Goal: Task Accomplishment & Management: Manage account settings

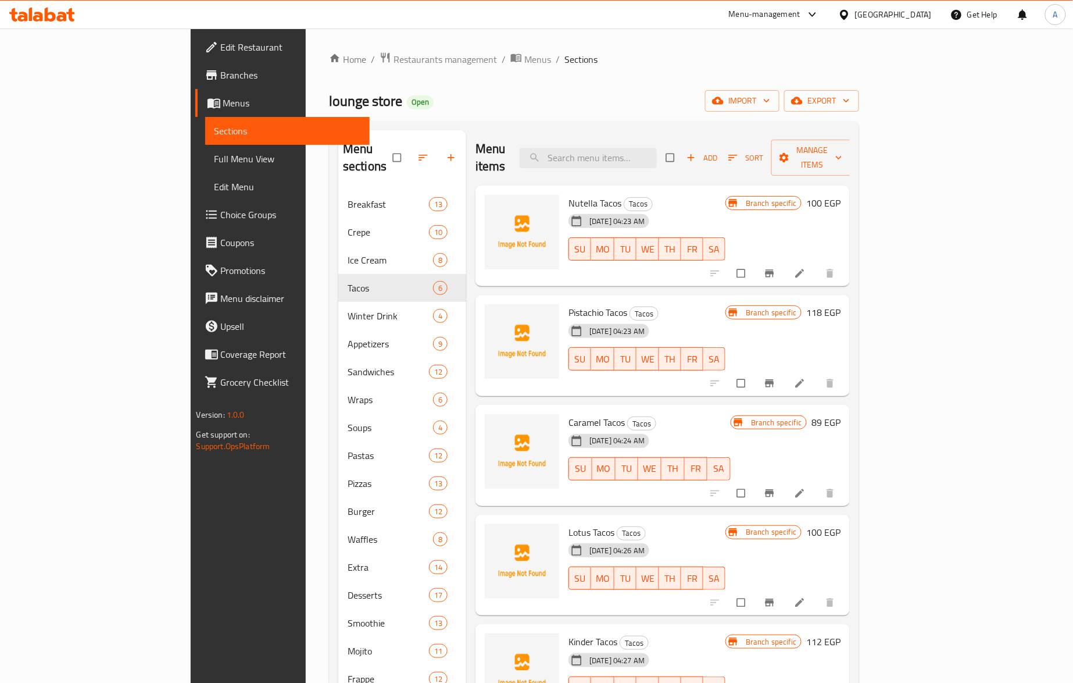
click at [924, 17] on div "Egypt" at bounding box center [893, 14] width 77 height 13
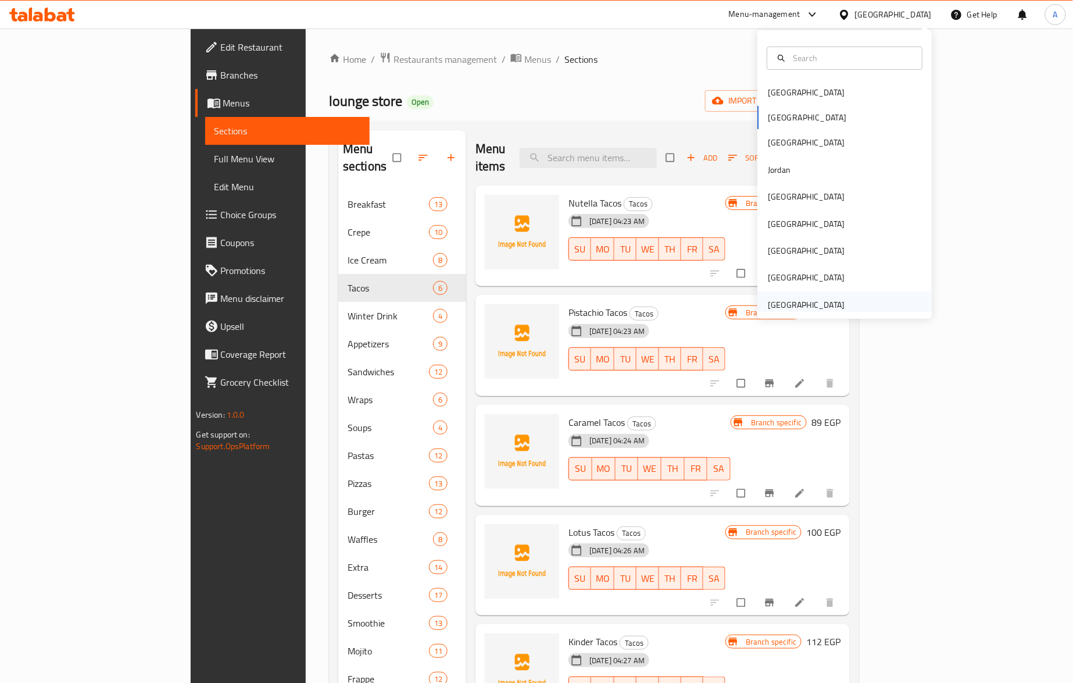
click at [812, 311] on div "[GEOGRAPHIC_DATA]" at bounding box center [806, 304] width 77 height 13
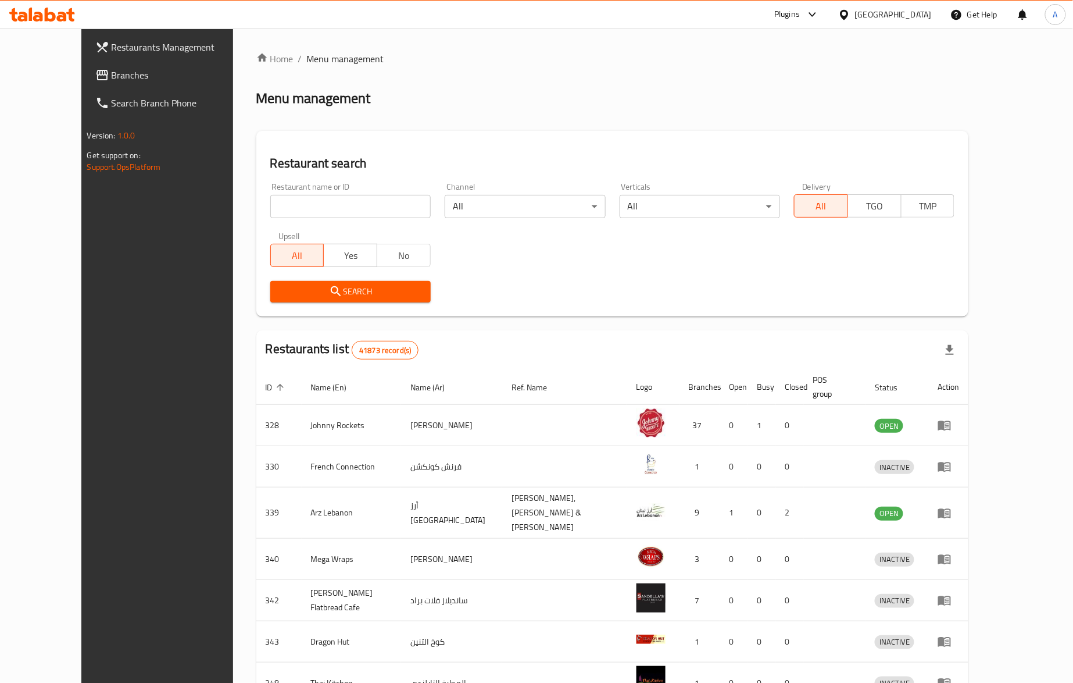
click at [112, 68] on span "Branches" at bounding box center [182, 75] width 140 height 14
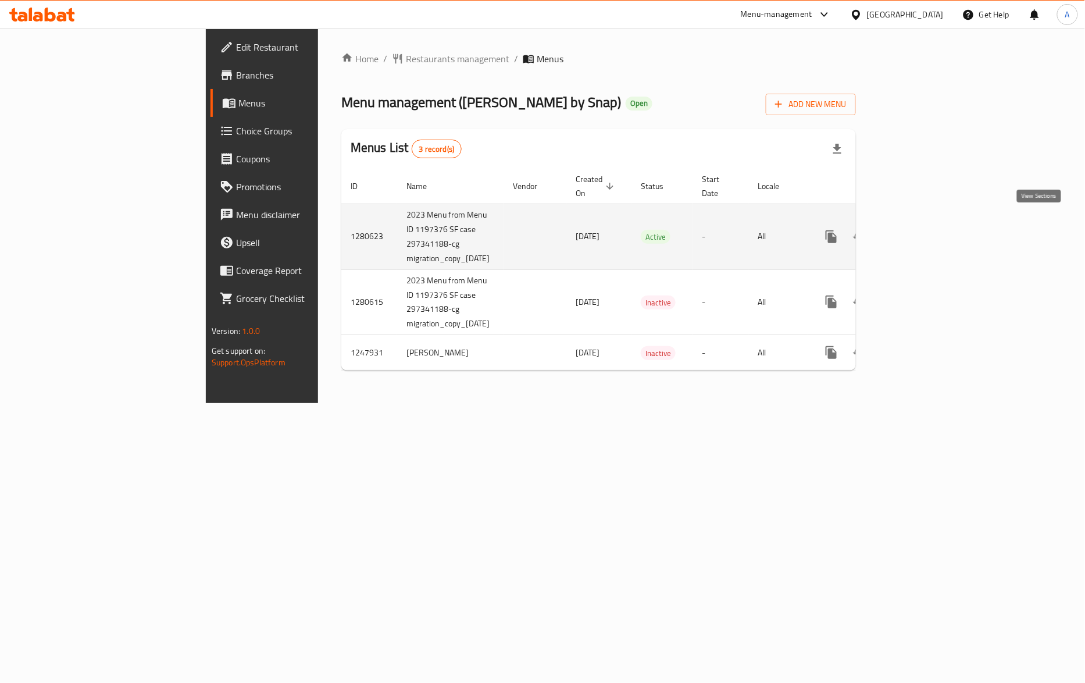
click at [929, 231] on link "enhanced table" at bounding box center [915, 237] width 28 height 28
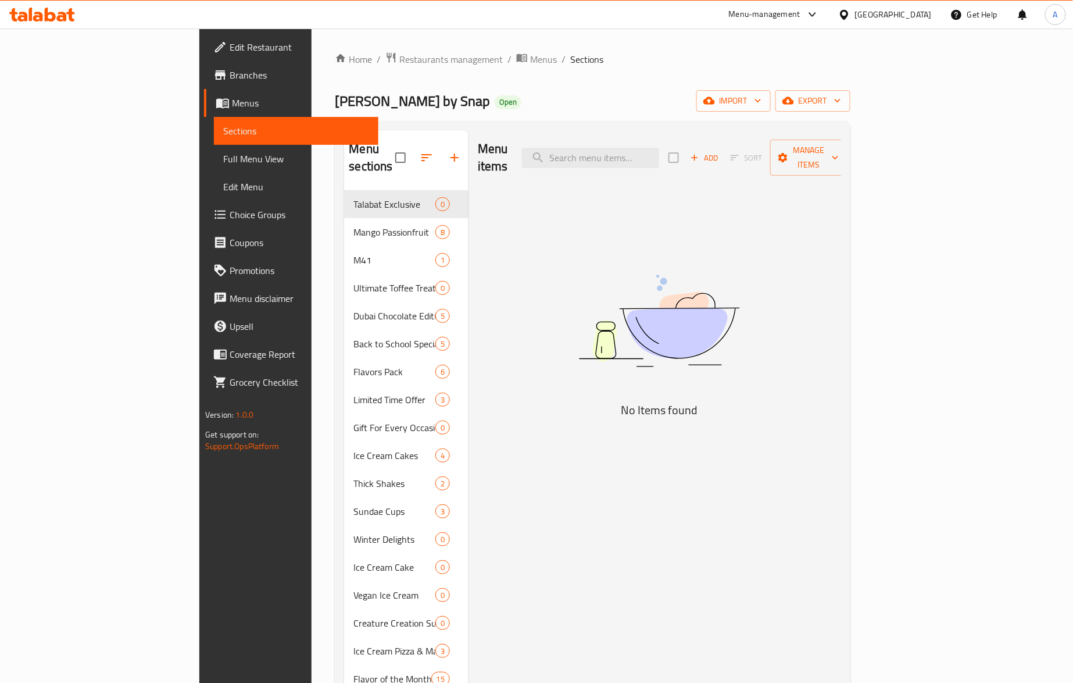
click at [223, 160] on span "Full Menu View" at bounding box center [296, 159] width 146 height 14
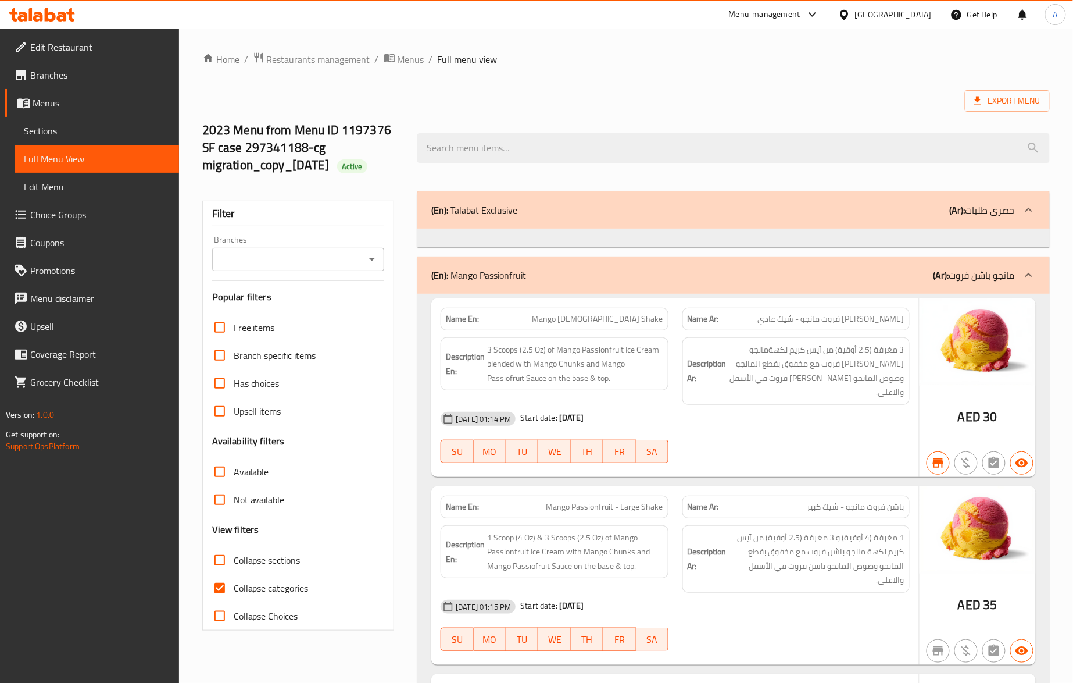
click at [282, 254] on input "Branches" at bounding box center [289, 259] width 147 height 16
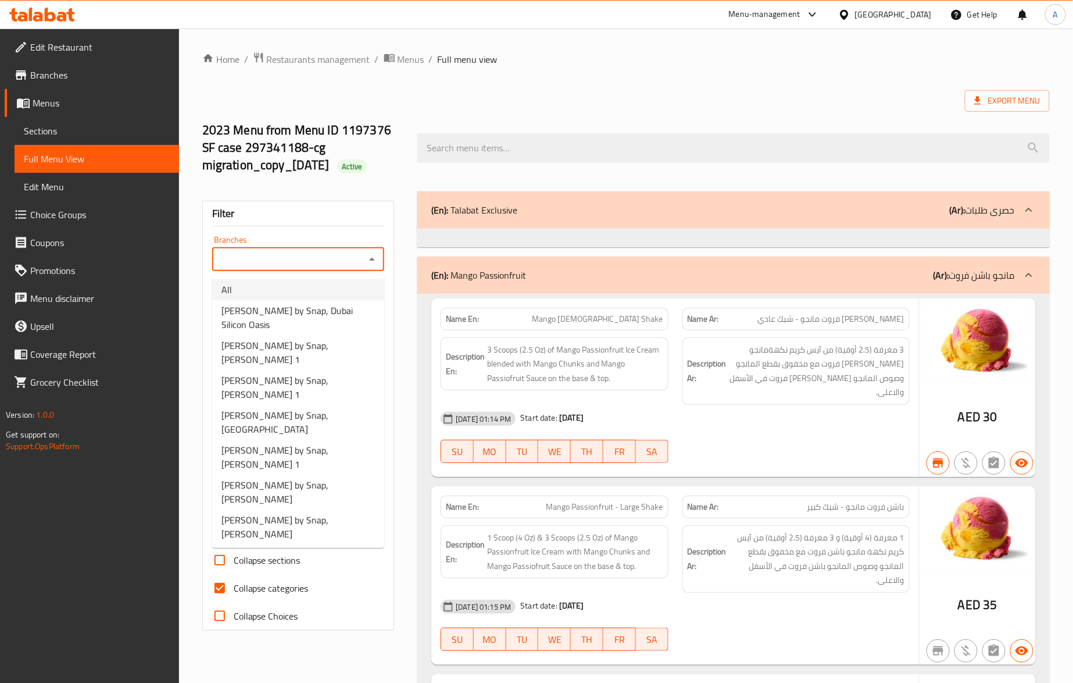
click at [257, 292] on li "All" at bounding box center [298, 289] width 172 height 21
type input "All"
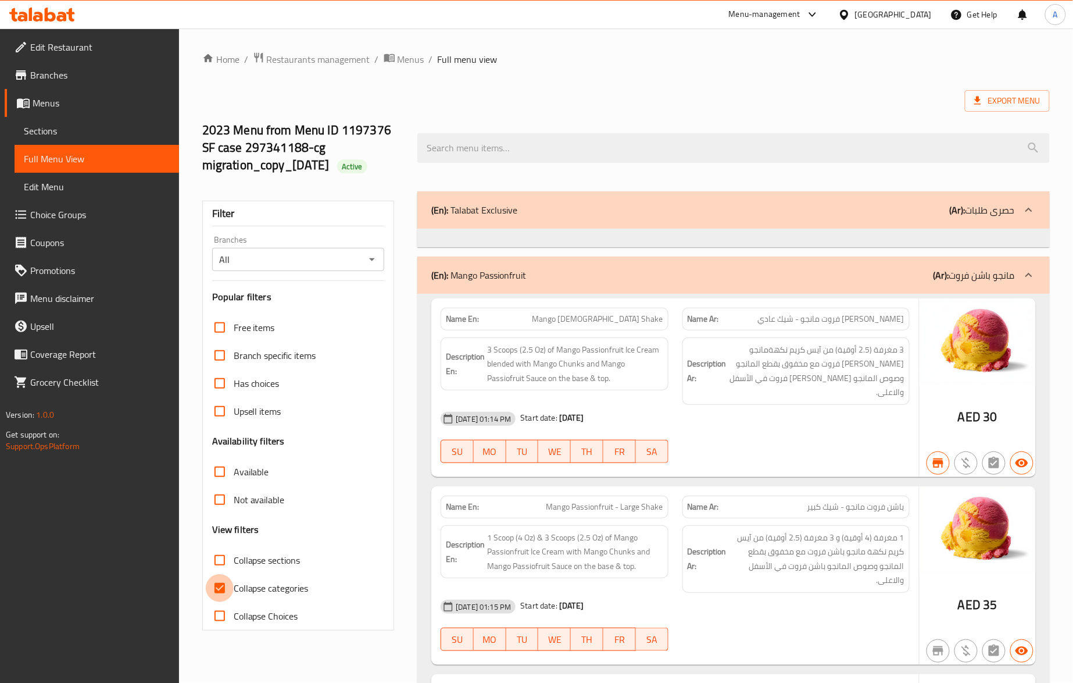
click at [219, 587] on input "Collapse categories" at bounding box center [220, 588] width 28 height 28
checkbox input "false"
click at [1003, 108] on span "Export Menu" at bounding box center [1008, 101] width 66 height 15
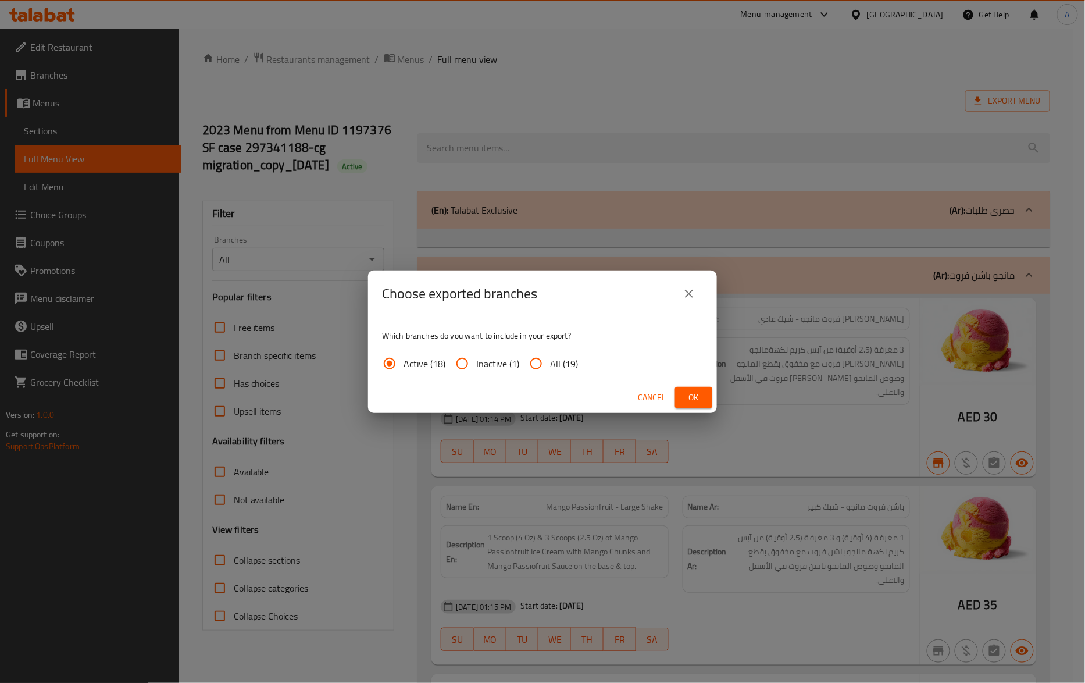
click at [552, 366] on span "All (19)" at bounding box center [564, 363] width 28 height 14
click at [550, 366] on input "All (19)" at bounding box center [536, 363] width 28 height 28
radio input "true"
click at [691, 401] on span "Ok" at bounding box center [693, 397] width 19 height 15
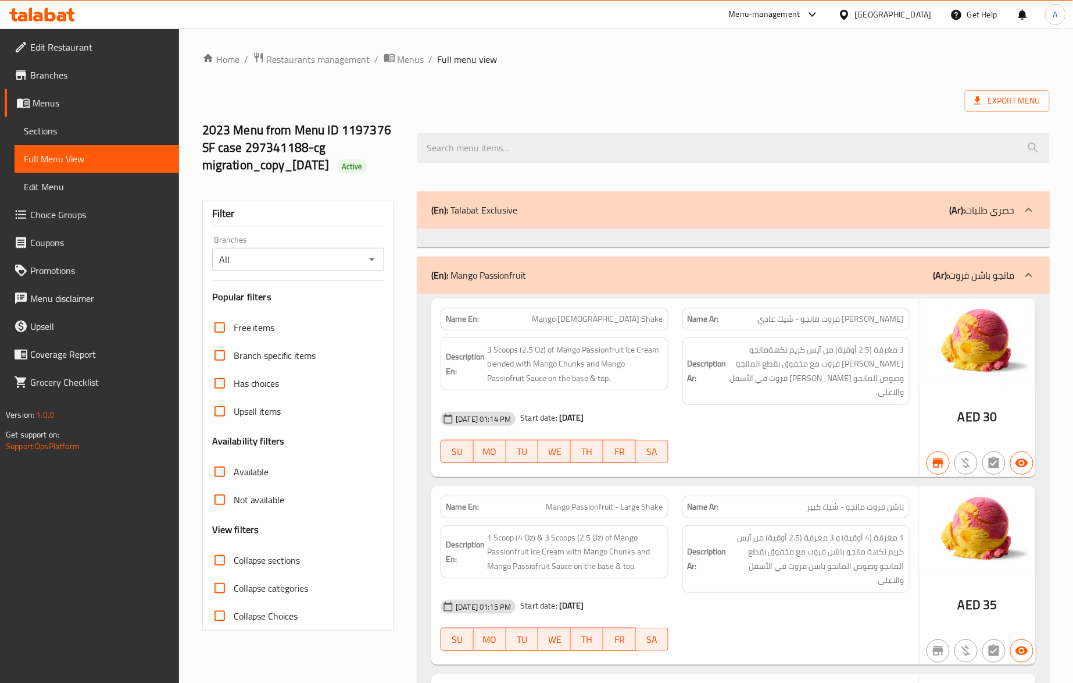
click at [670, 93] on div "Export Menu" at bounding box center [626, 101] width 848 height 22
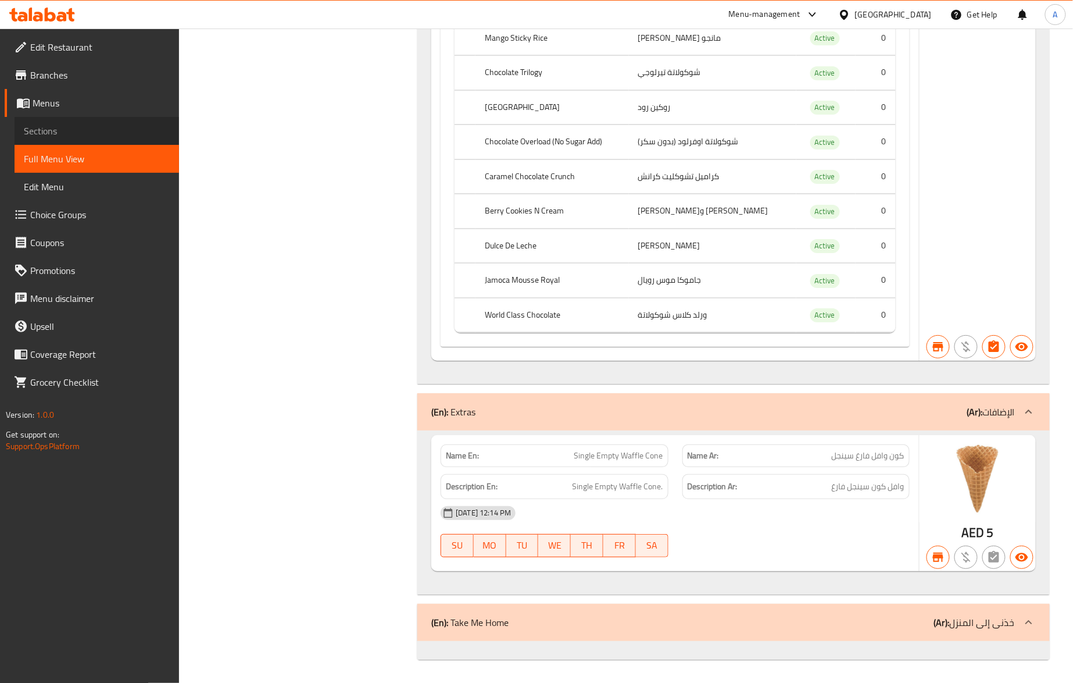
click at [52, 137] on span "Sections" at bounding box center [97, 131] width 146 height 14
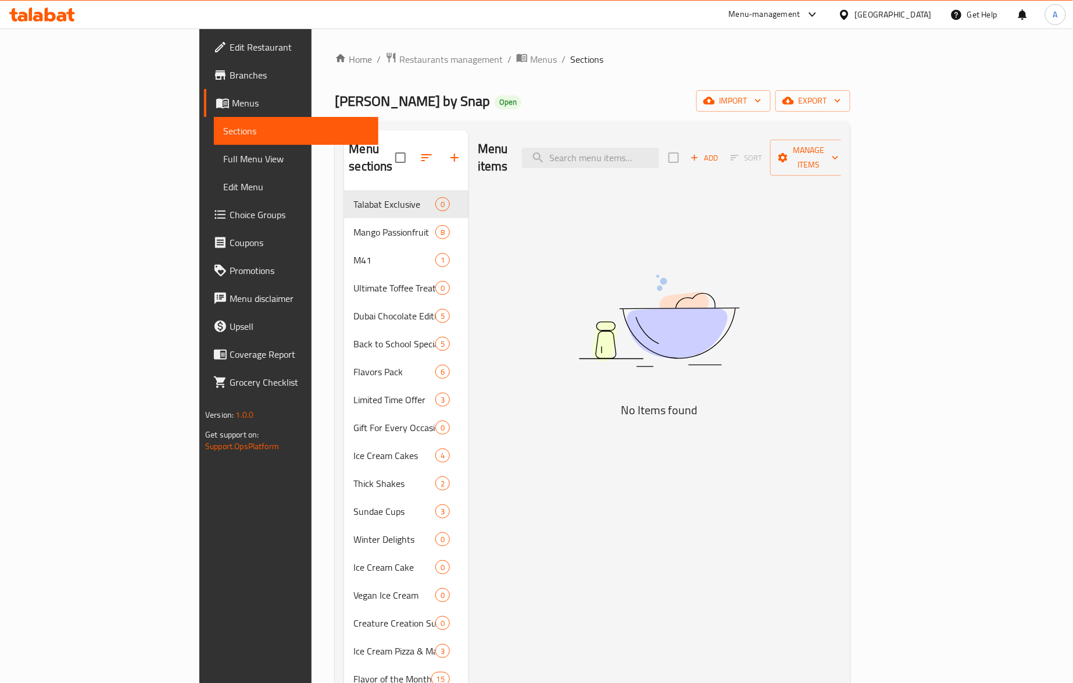
click at [573, 242] on div "Menu items Add Sort Manage items No Items found" at bounding box center [655, 511] width 373 height 762
click at [635, 163] on div "Menu items Add Sort Manage items" at bounding box center [659, 157] width 363 height 55
click at [640, 149] on input "search" at bounding box center [590, 158] width 137 height 20
paste input "[PERSON_NAME]"
click at [631, 594] on div "Menu items CHURROS SUNDAE Add Sort Manage items No Items found" at bounding box center [655, 511] width 373 height 762
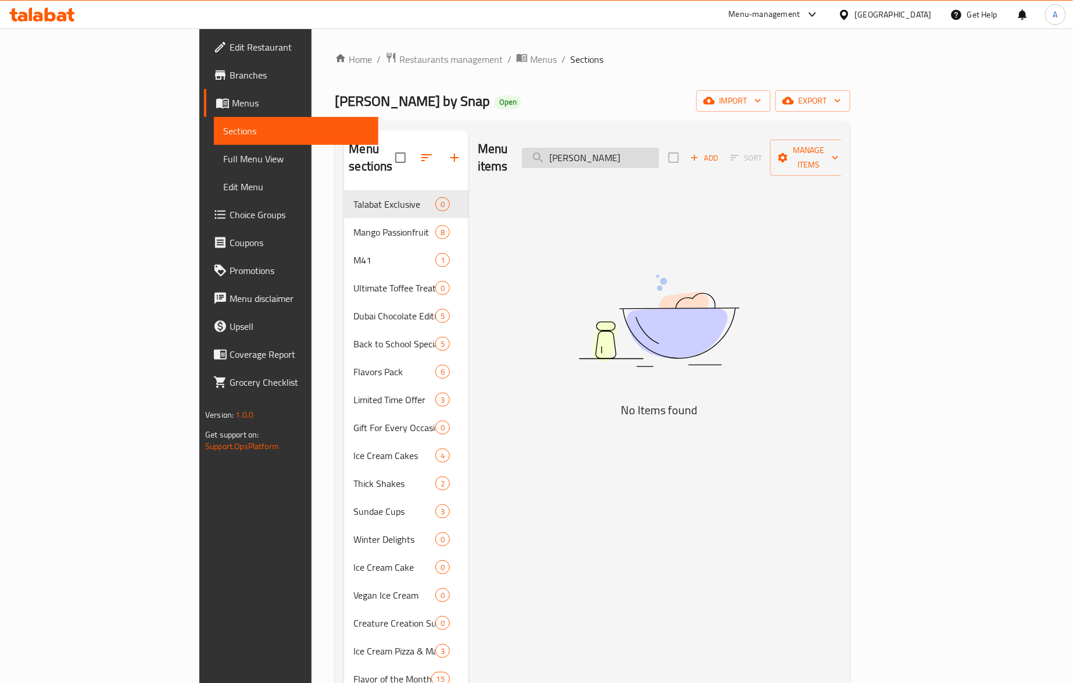
click at [651, 148] on input "[PERSON_NAME]" at bounding box center [590, 158] width 137 height 20
click at [654, 148] on input "[PERSON_NAME]" at bounding box center [590, 158] width 137 height 20
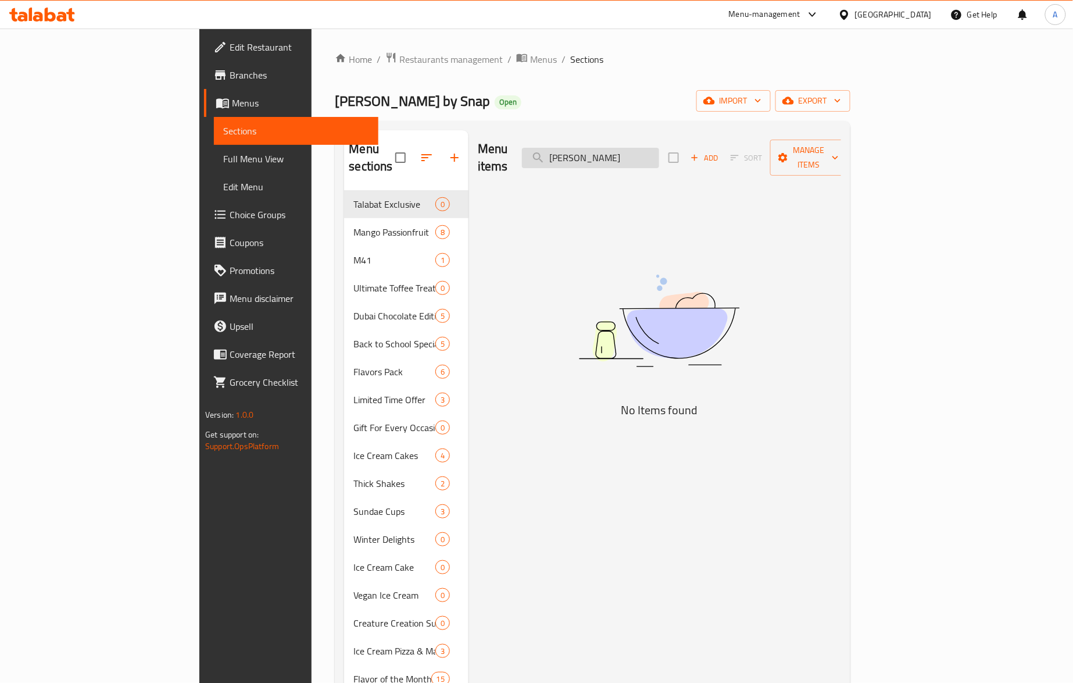
paste input "hurros Single Kids Sundae"
click at [643, 152] on input "Churros Single Kids Sundae" at bounding box center [590, 158] width 137 height 20
click at [643, 154] on input "Churros Single Kids Sundae" at bounding box center [590, 158] width 137 height 20
click at [643, 154] on input "Single Kids Sundae" at bounding box center [590, 158] width 137 height 20
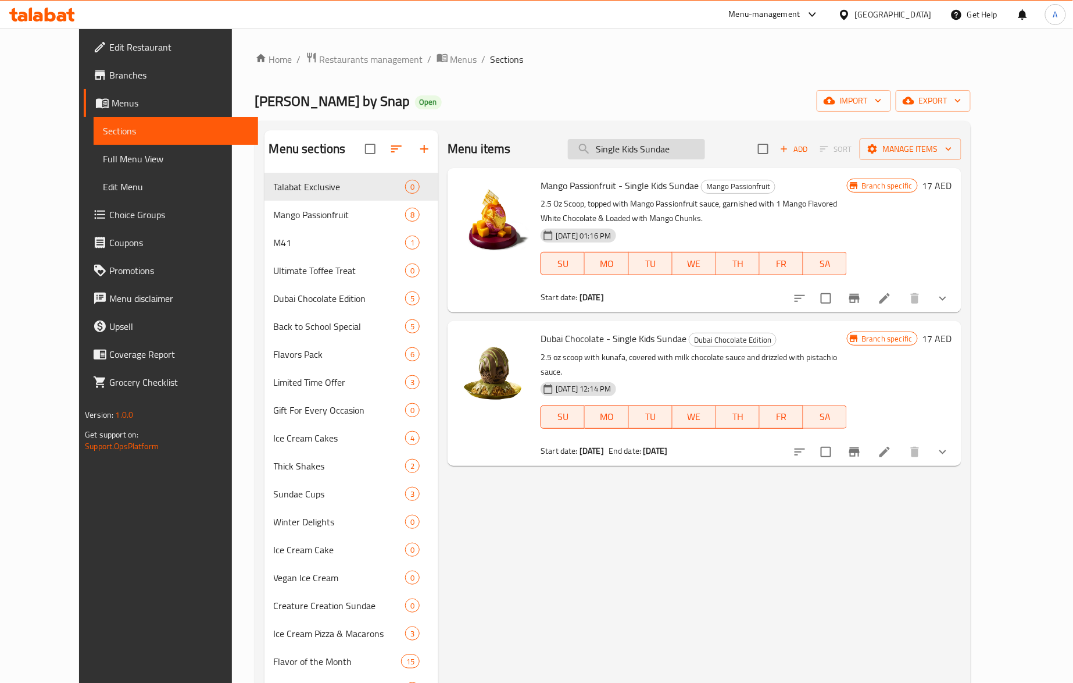
click at [643, 154] on input "Single Kids Sundae" at bounding box center [636, 149] width 137 height 20
paste input "Churros"
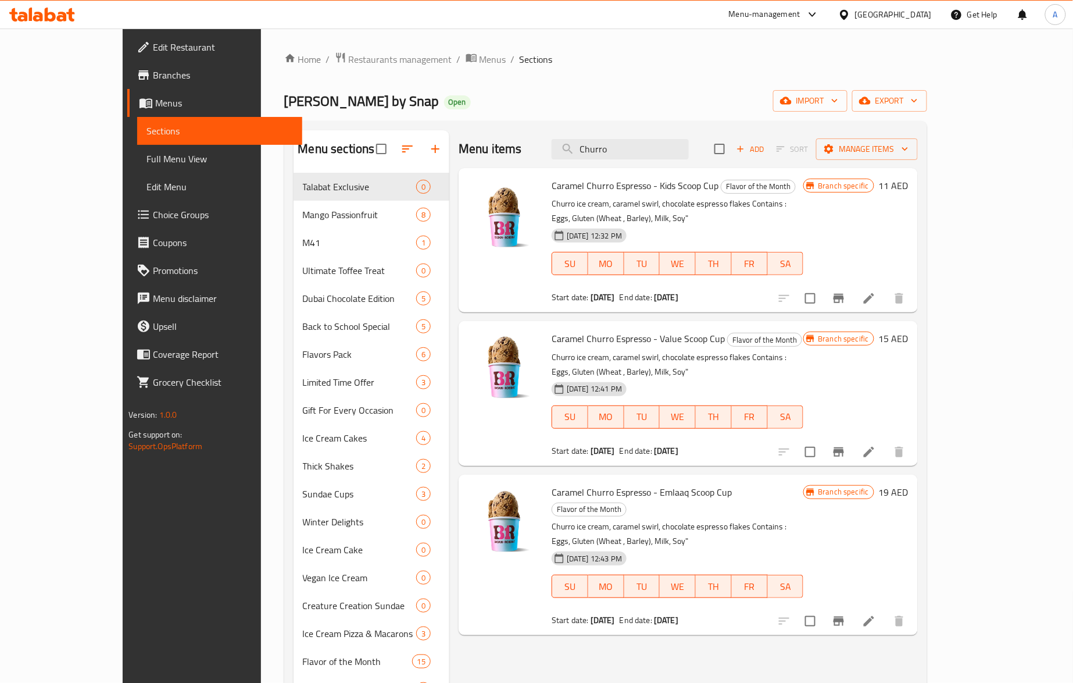
type input "Churro"
click at [689, 156] on input "Churro" at bounding box center [620, 149] width 137 height 20
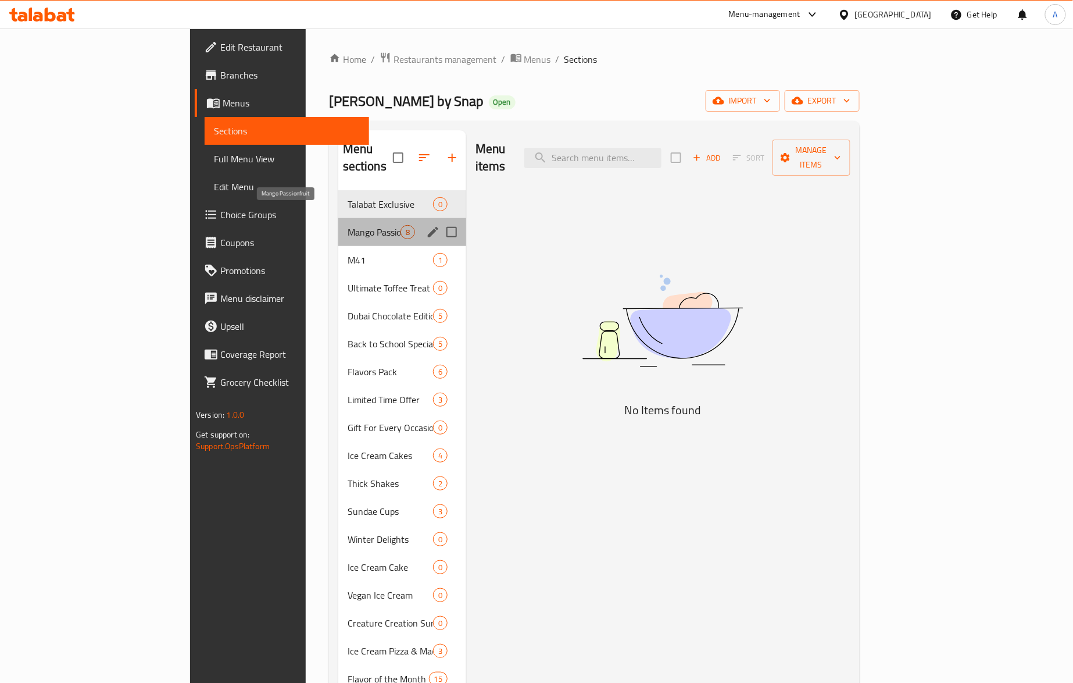
click at [348, 225] on span "Mango Passionfruit" at bounding box center [374, 232] width 53 height 14
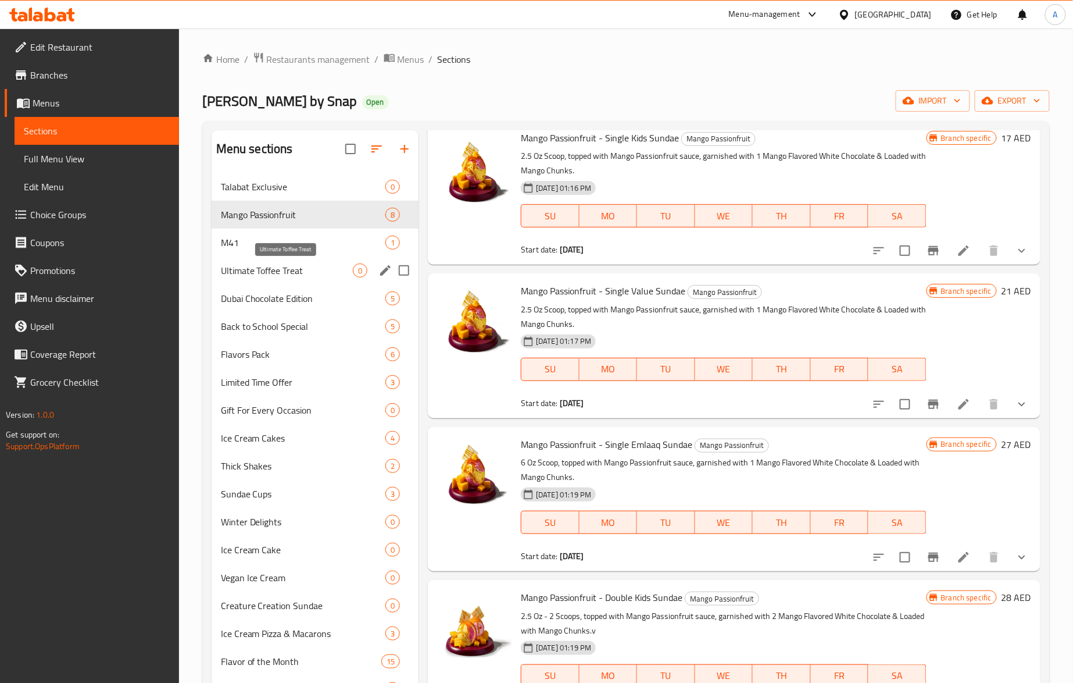
click at [265, 275] on span "Ultimate Toffee Treat" at bounding box center [287, 270] width 132 height 14
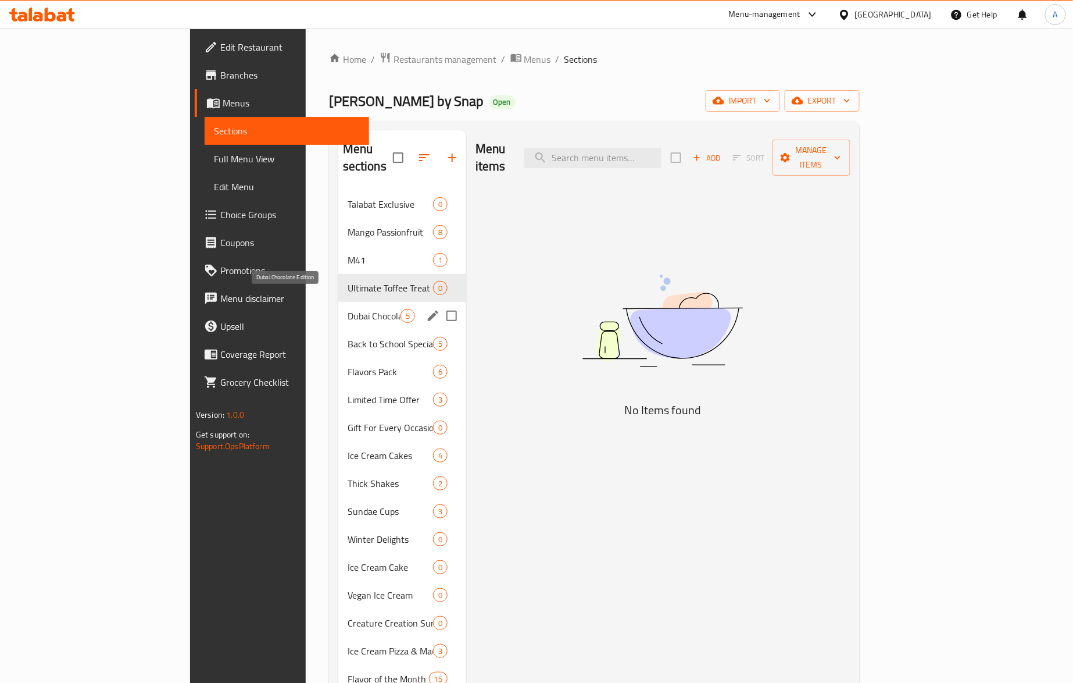
click at [348, 309] on span "Dubai Chocolate Edition" at bounding box center [374, 316] width 53 height 14
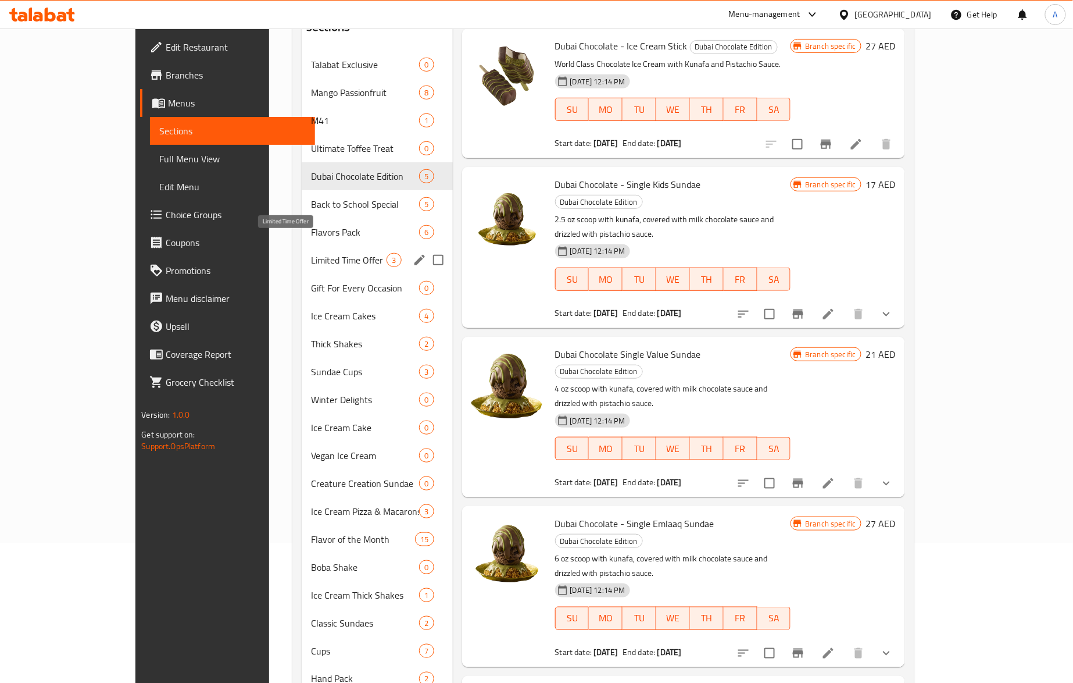
scroll to position [226, 0]
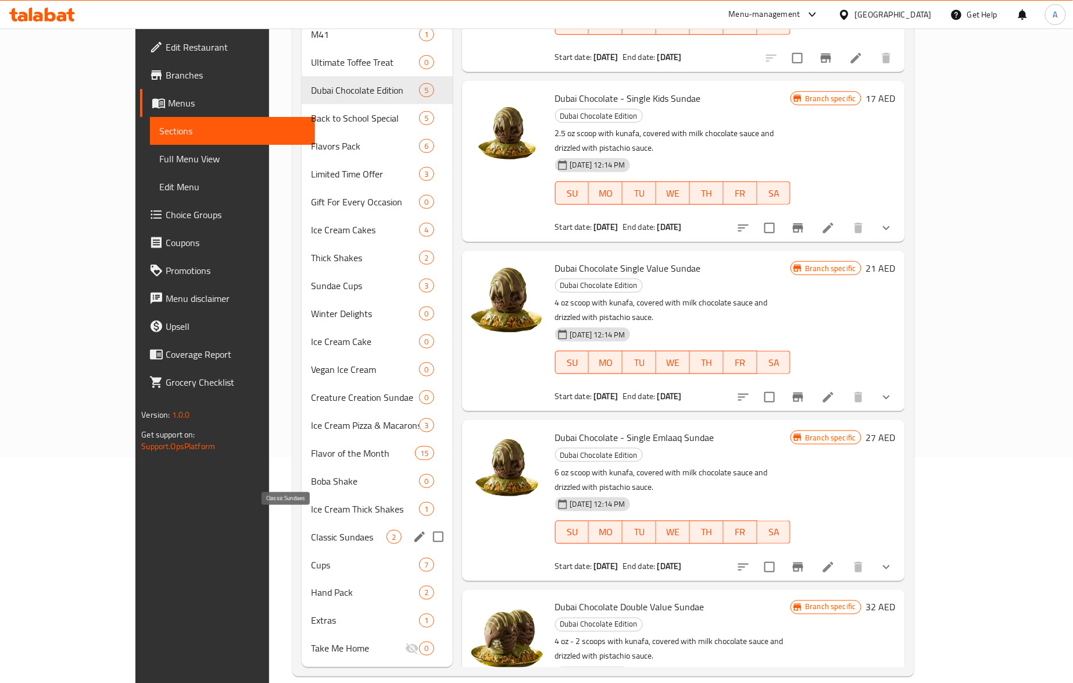
click at [311, 530] on span "Classic Sundaes" at bounding box center [349, 537] width 76 height 14
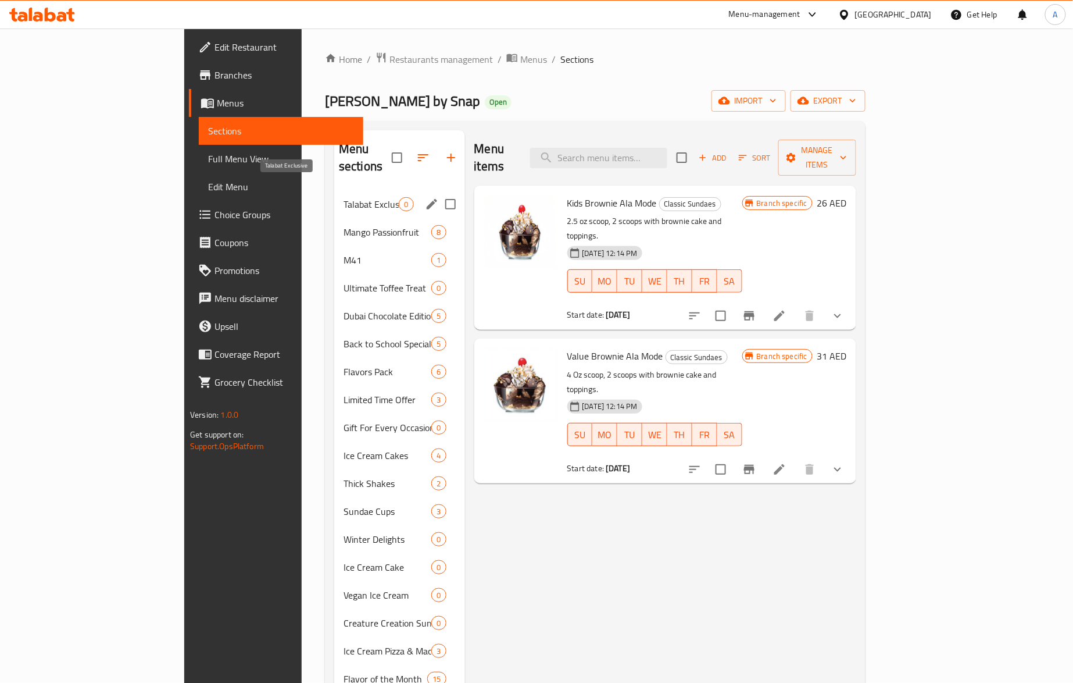
click at [344, 197] on span "Talabat Exclusive" at bounding box center [371, 204] width 55 height 14
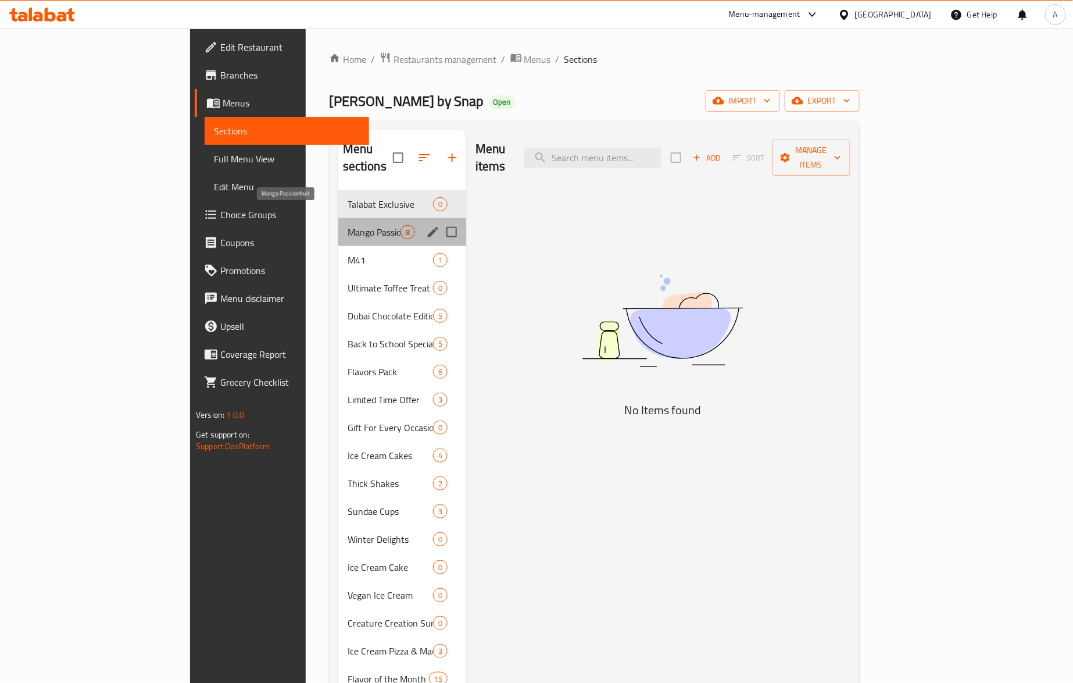
click at [348, 225] on span "Mango Passionfruit" at bounding box center [374, 232] width 53 height 14
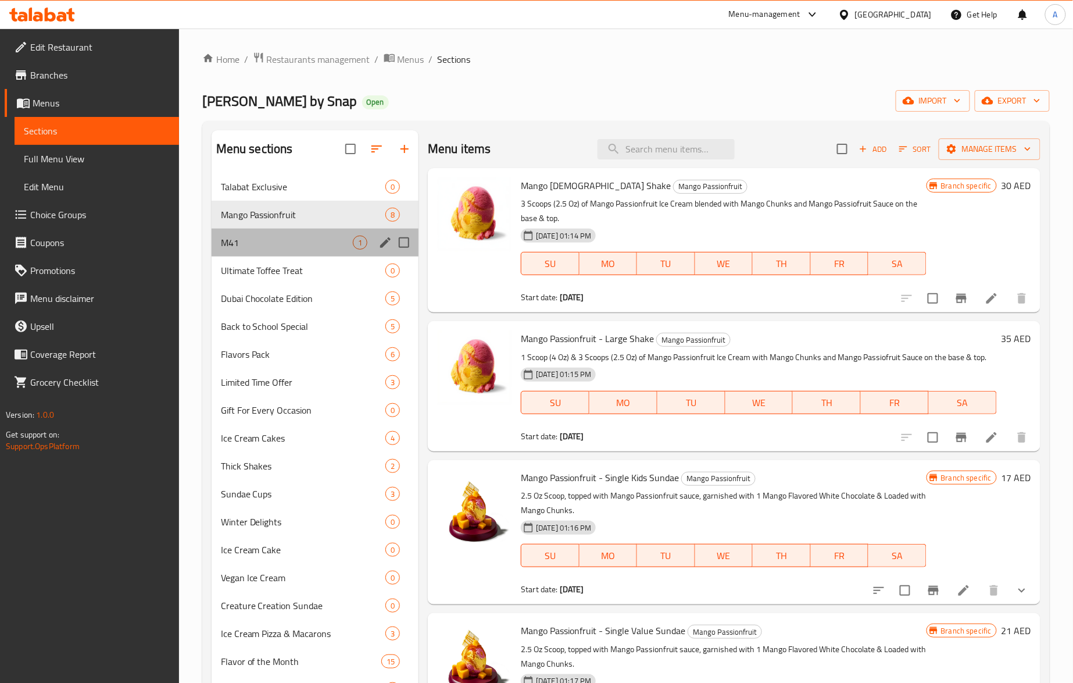
click at [323, 234] on div "M41 1" at bounding box center [316, 243] width 208 height 28
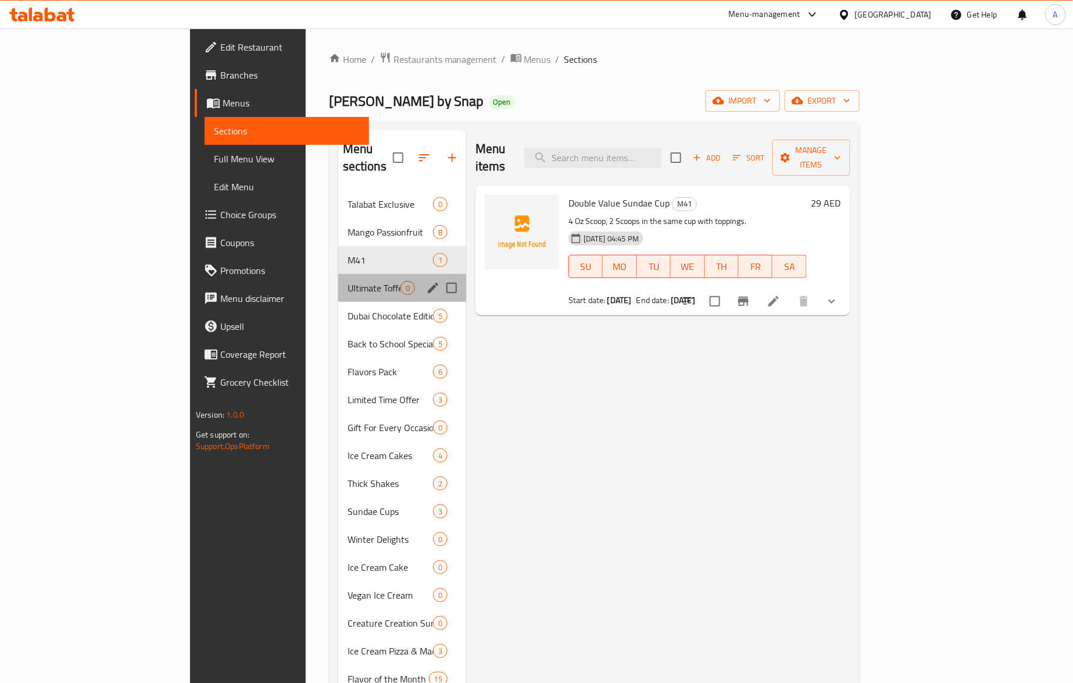
click at [338, 274] on div "Ultimate Toffee Treat 0" at bounding box center [402, 288] width 128 height 28
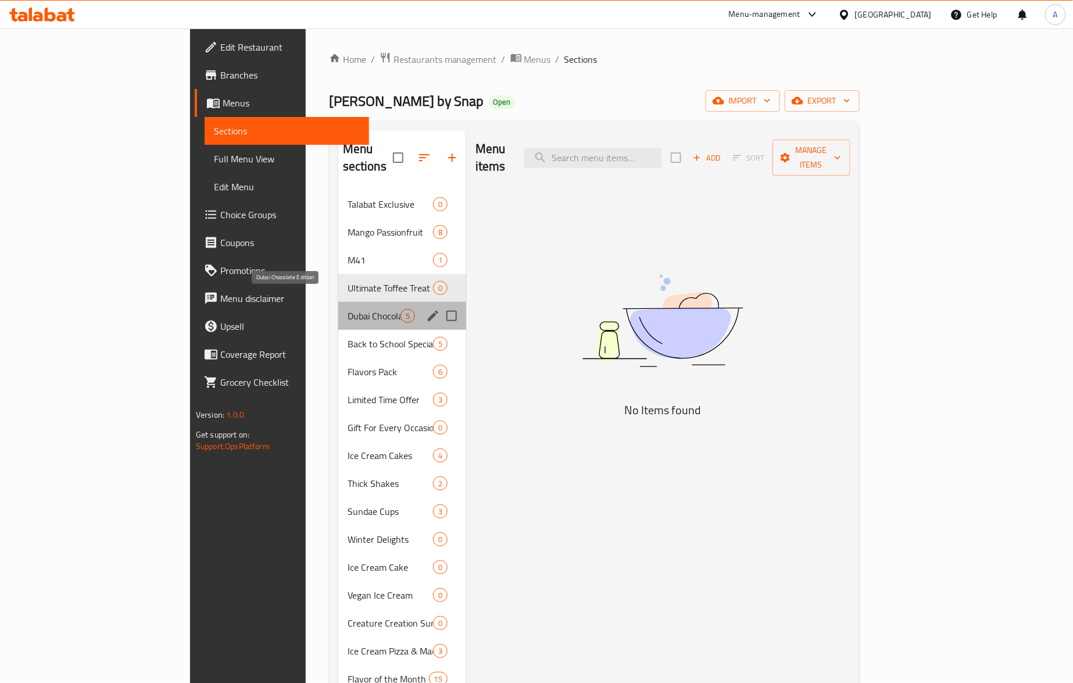
click at [348, 309] on span "Dubai Chocolate Edition" at bounding box center [374, 316] width 53 height 14
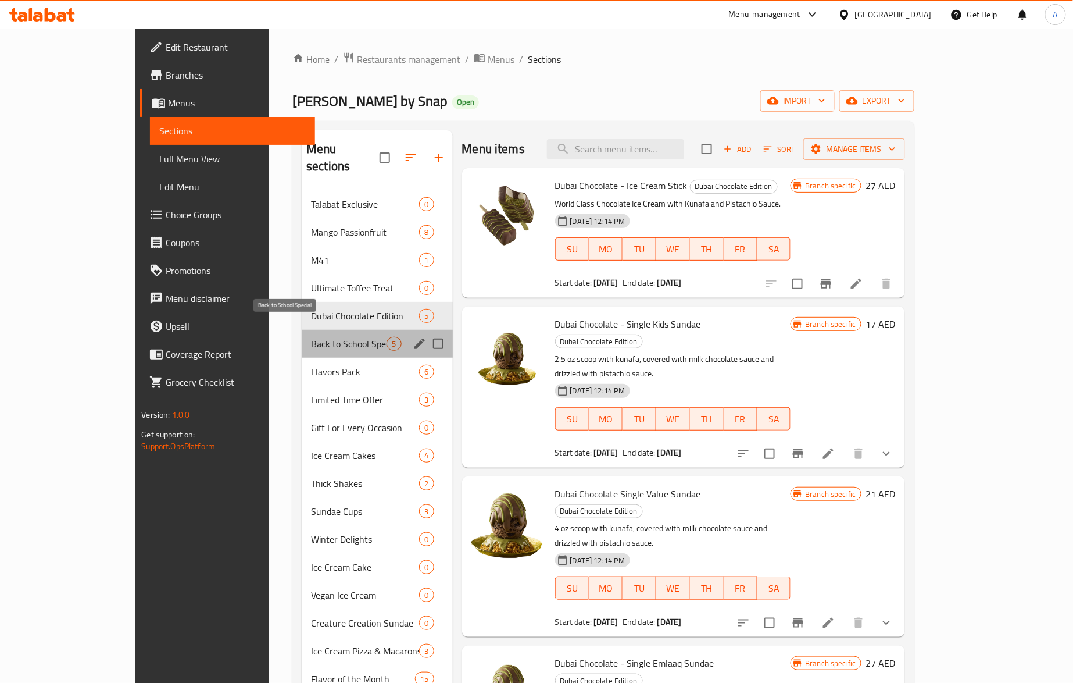
click at [319, 337] on span "Back to School Special" at bounding box center [349, 344] width 76 height 14
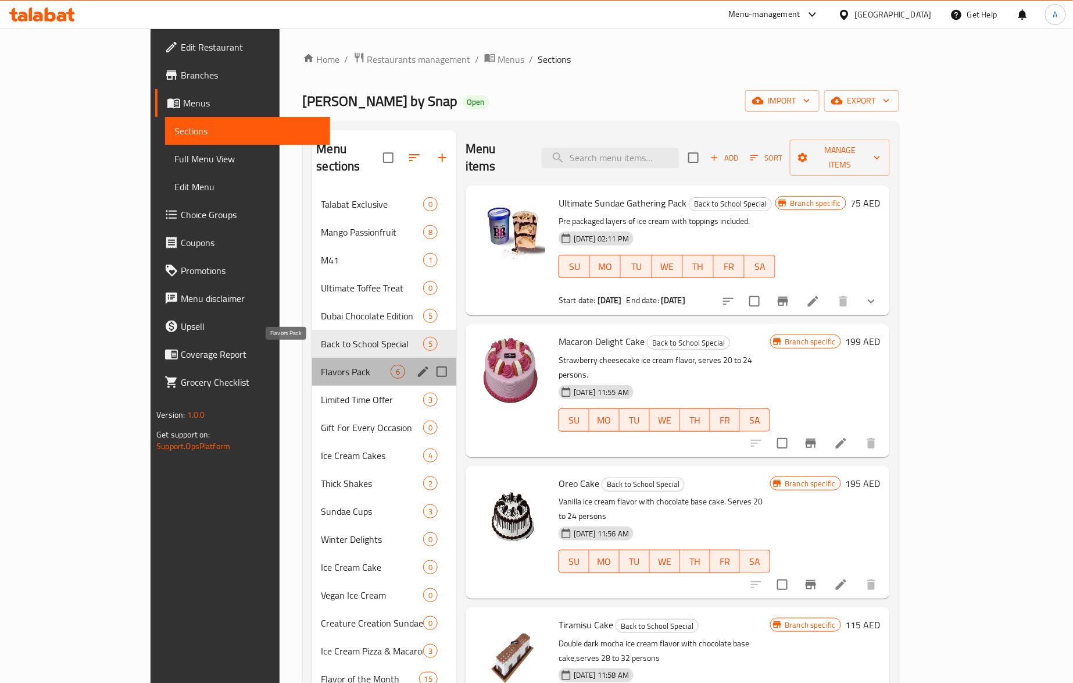
click at [322, 365] on span "Flavors Pack" at bounding box center [356, 372] width 69 height 14
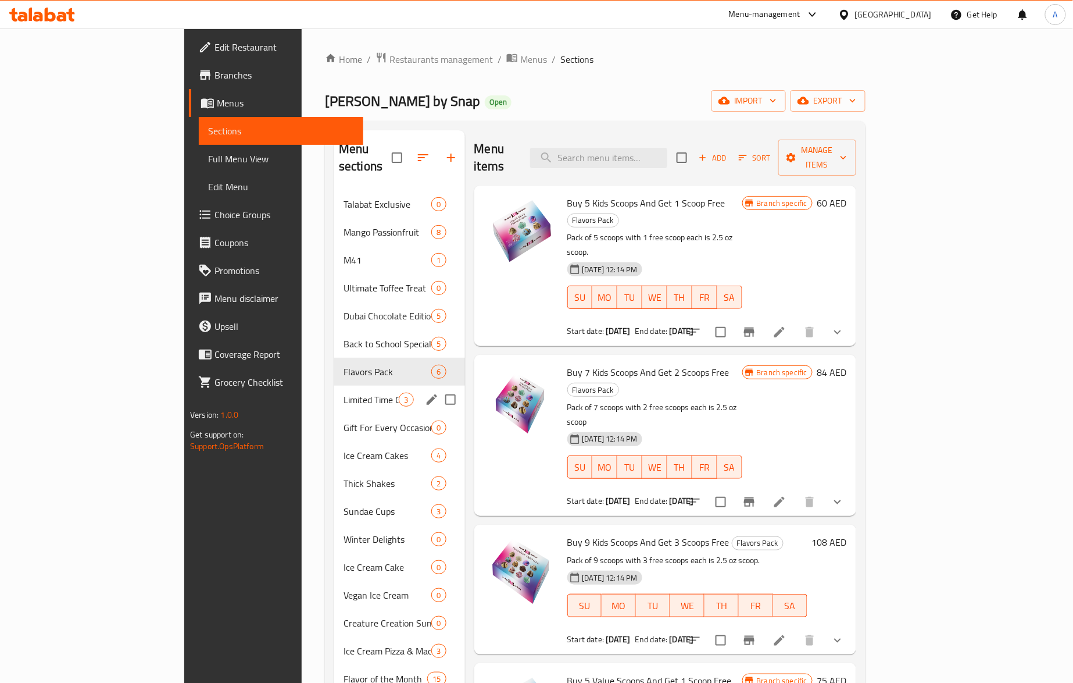
click at [334, 386] on div "Limited Time Offer 3" at bounding box center [399, 400] width 130 height 28
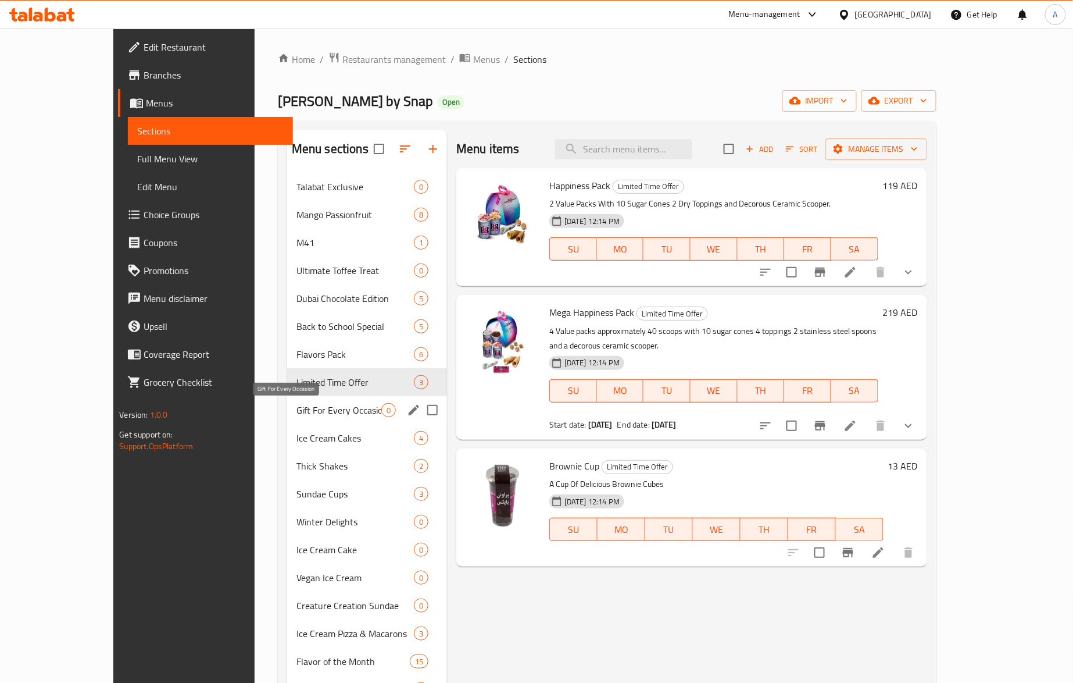
click at [301, 412] on span "Gift For Every Occasion" at bounding box center [339, 410] width 85 height 14
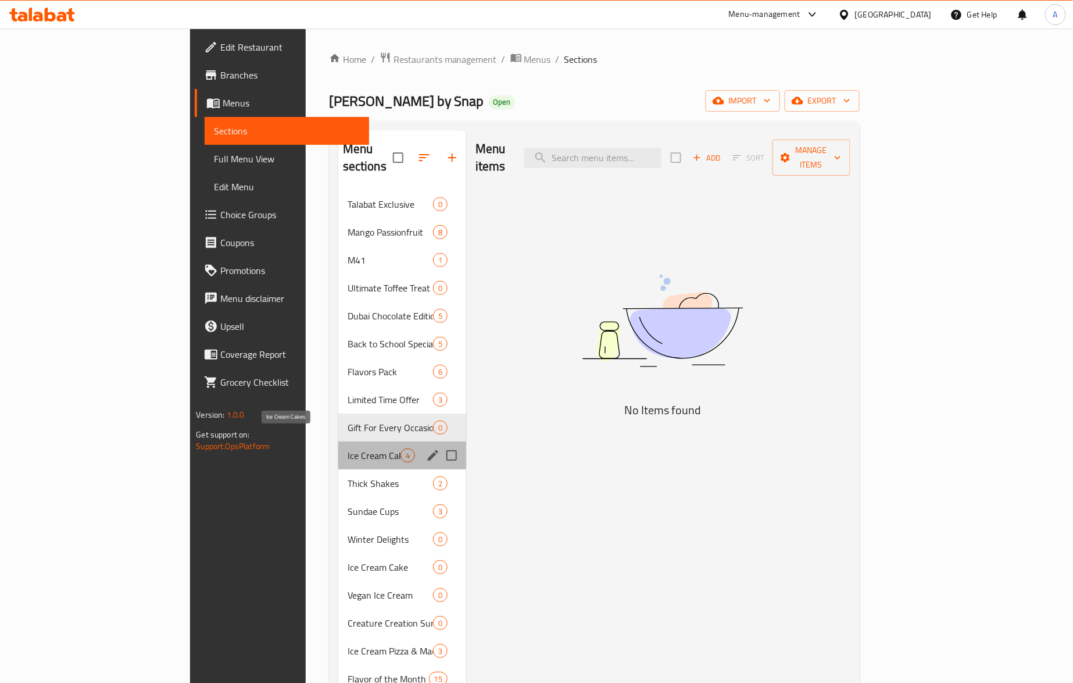
click at [348, 448] on span "Ice Cream Cakes" at bounding box center [374, 455] width 53 height 14
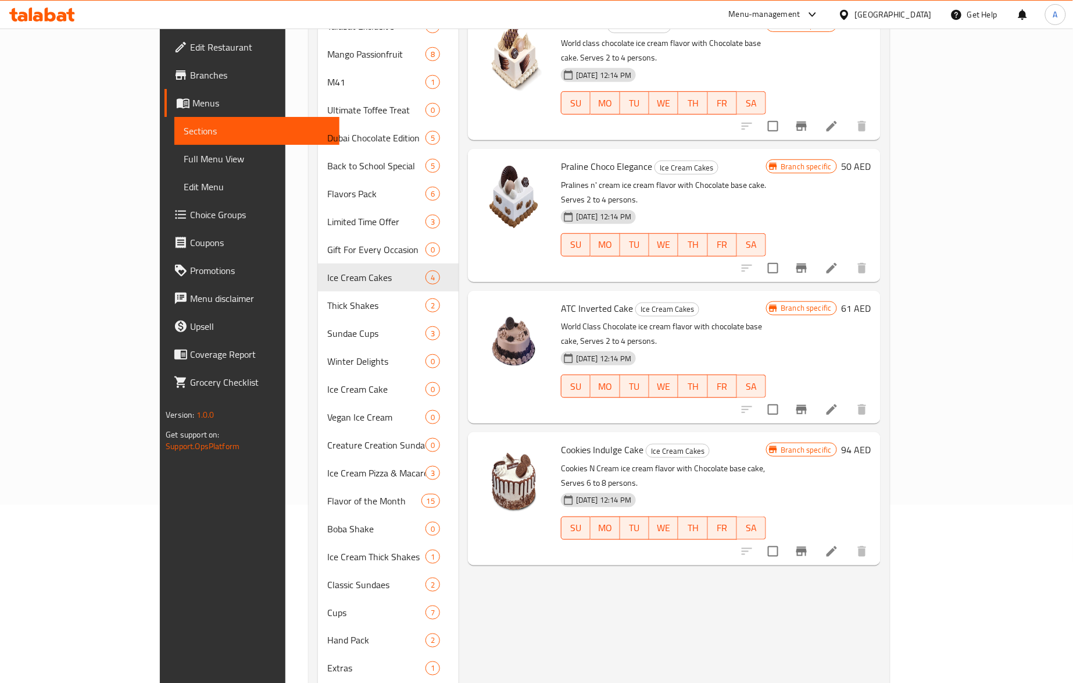
scroll to position [226, 0]
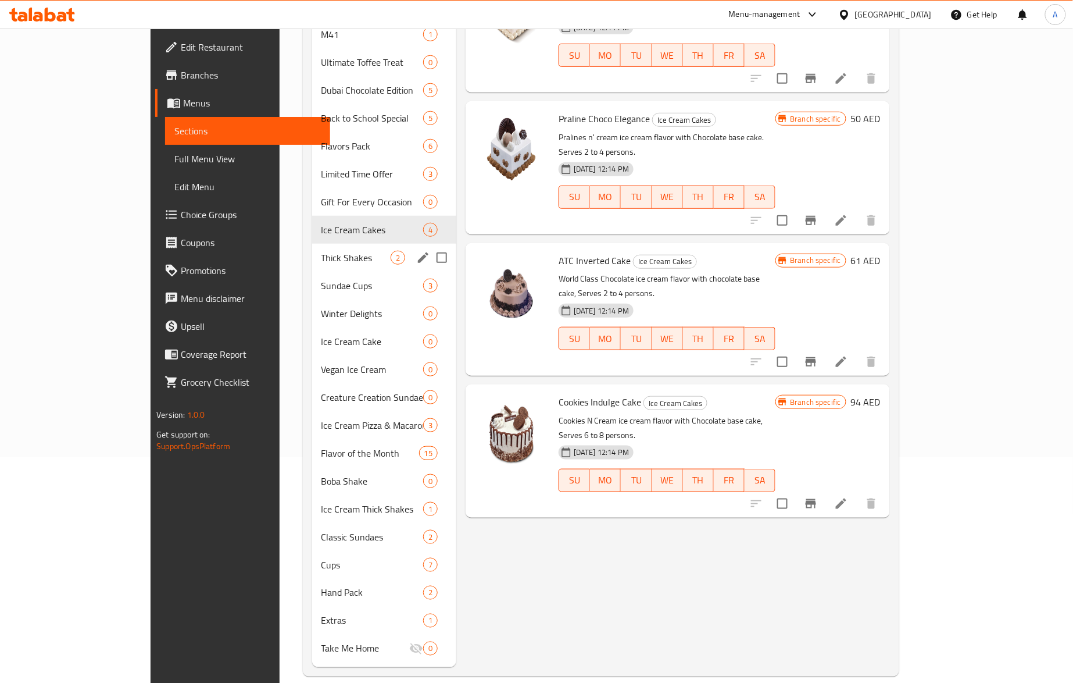
click at [312, 244] on div "Thick Shakes 2" at bounding box center [384, 258] width 145 height 28
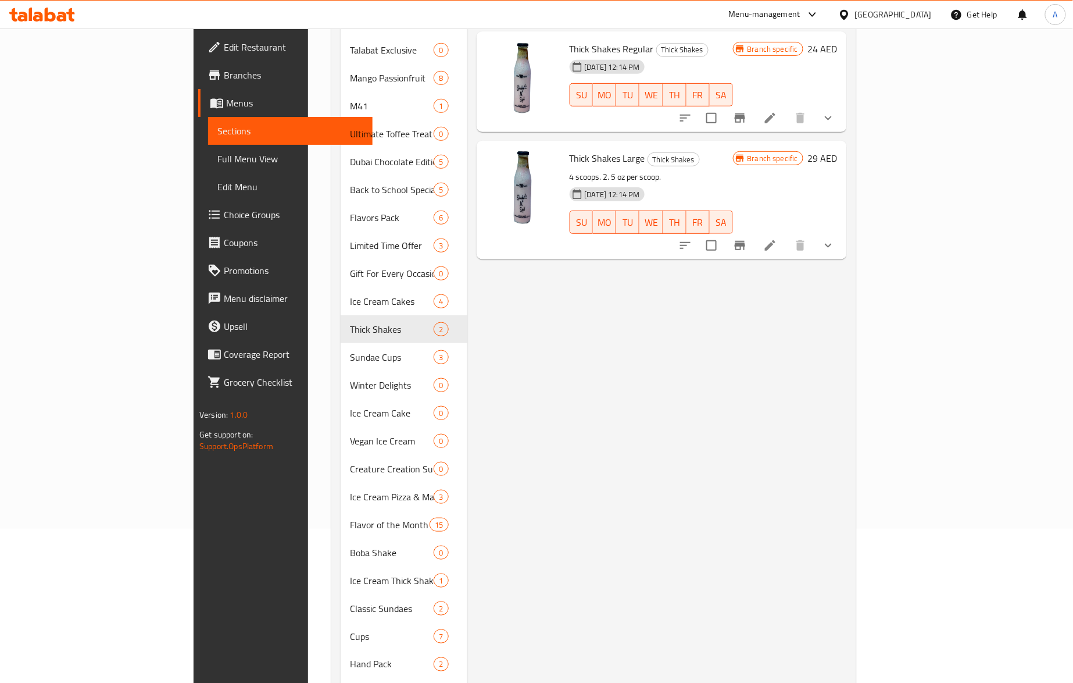
scroll to position [226, 0]
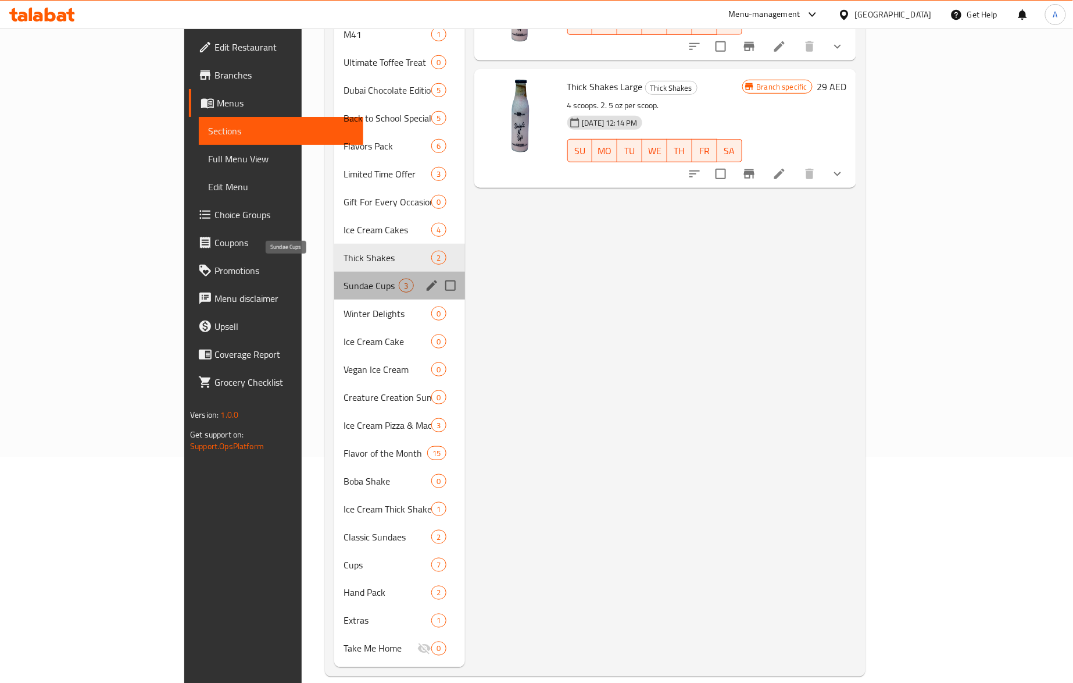
click at [344, 279] on span "Sundae Cups" at bounding box center [371, 286] width 55 height 14
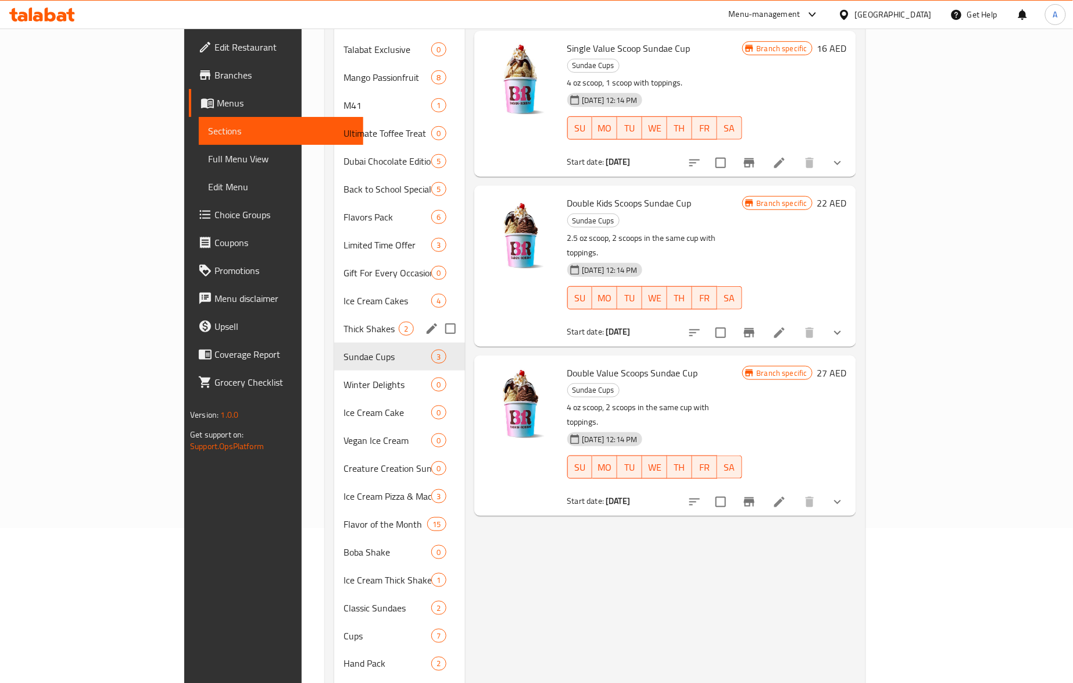
scroll to position [226, 0]
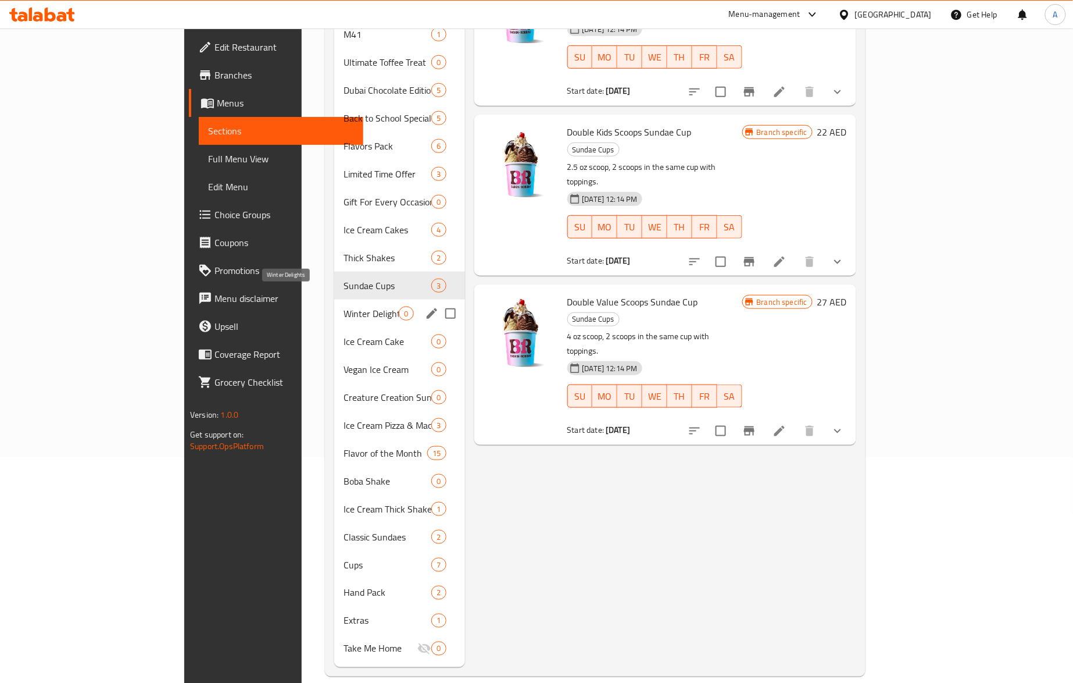
click at [344, 306] on span "Winter Delights" at bounding box center [371, 313] width 55 height 14
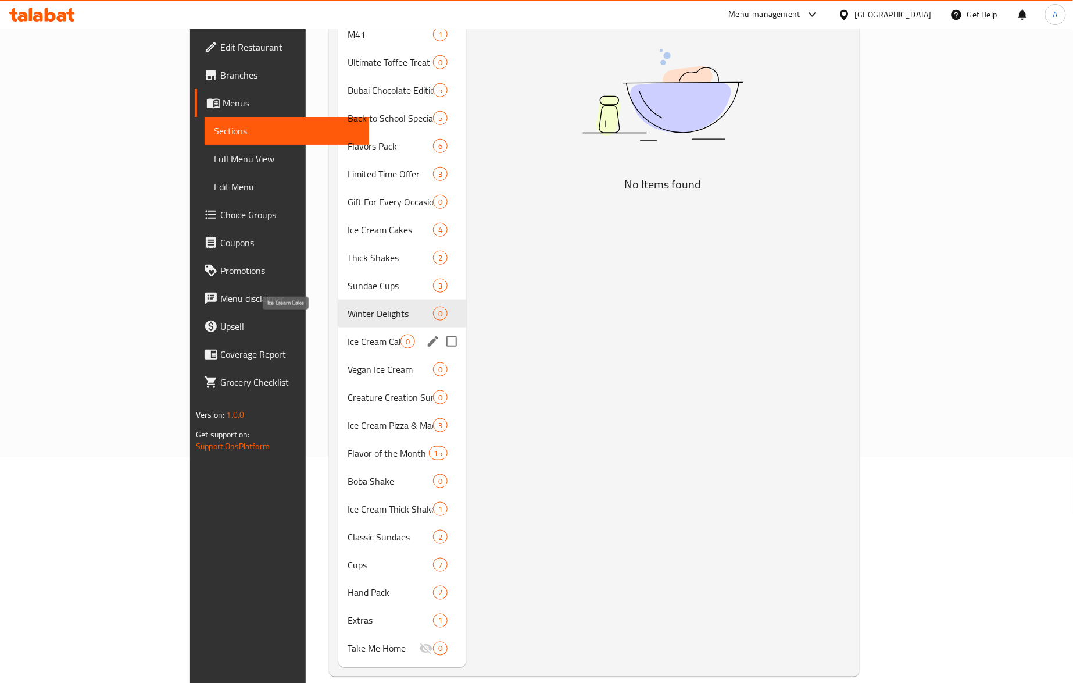
click at [348, 334] on span "Ice Cream Cake" at bounding box center [374, 341] width 53 height 14
click at [348, 362] on span "Vegan Ice Cream" at bounding box center [374, 369] width 53 height 14
click at [348, 390] on span "Creature Creation Sundae" at bounding box center [374, 397] width 53 height 14
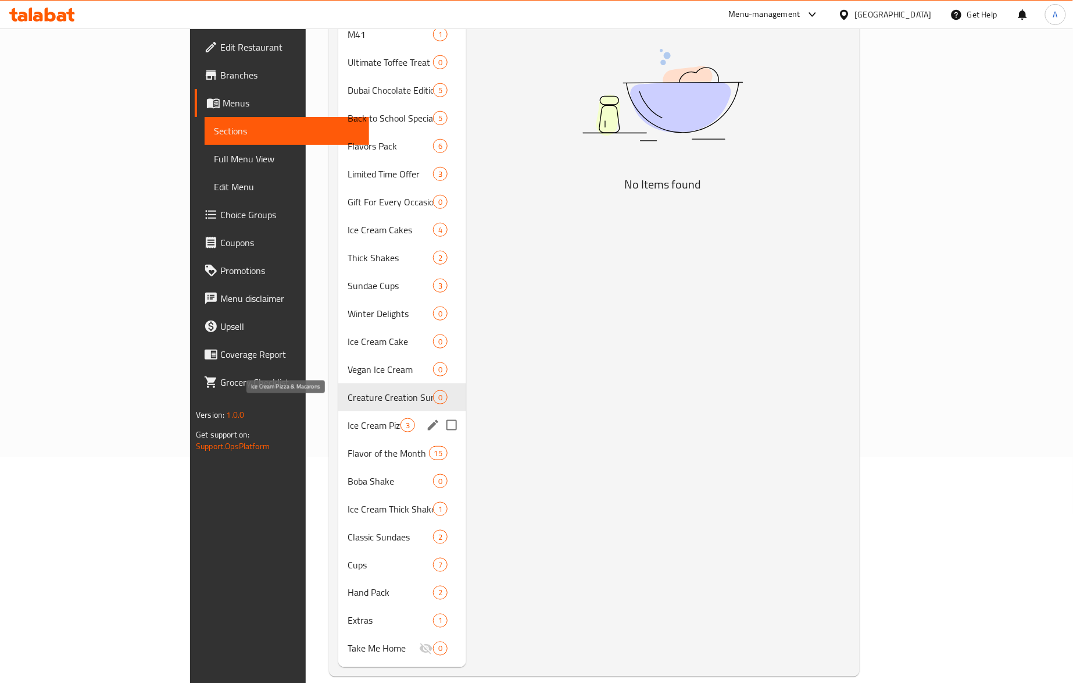
click at [348, 418] on span "Ice Cream Pizza & Macarons" at bounding box center [374, 425] width 53 height 14
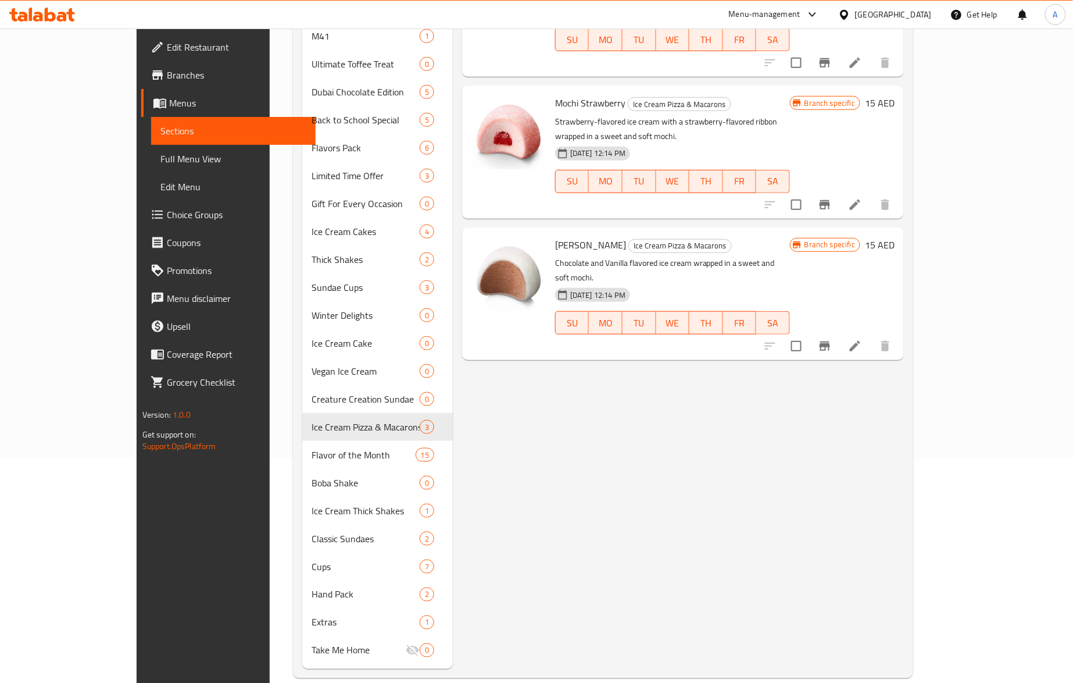
scroll to position [226, 0]
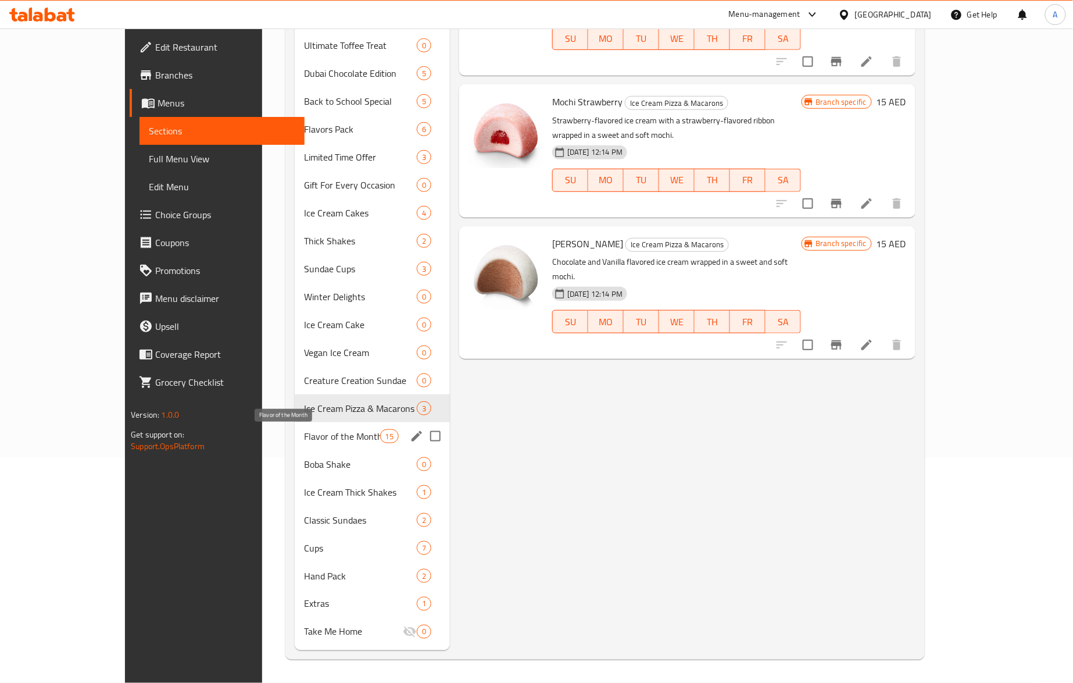
click at [304, 429] on span "Flavor of the Month" at bounding box center [342, 436] width 76 height 14
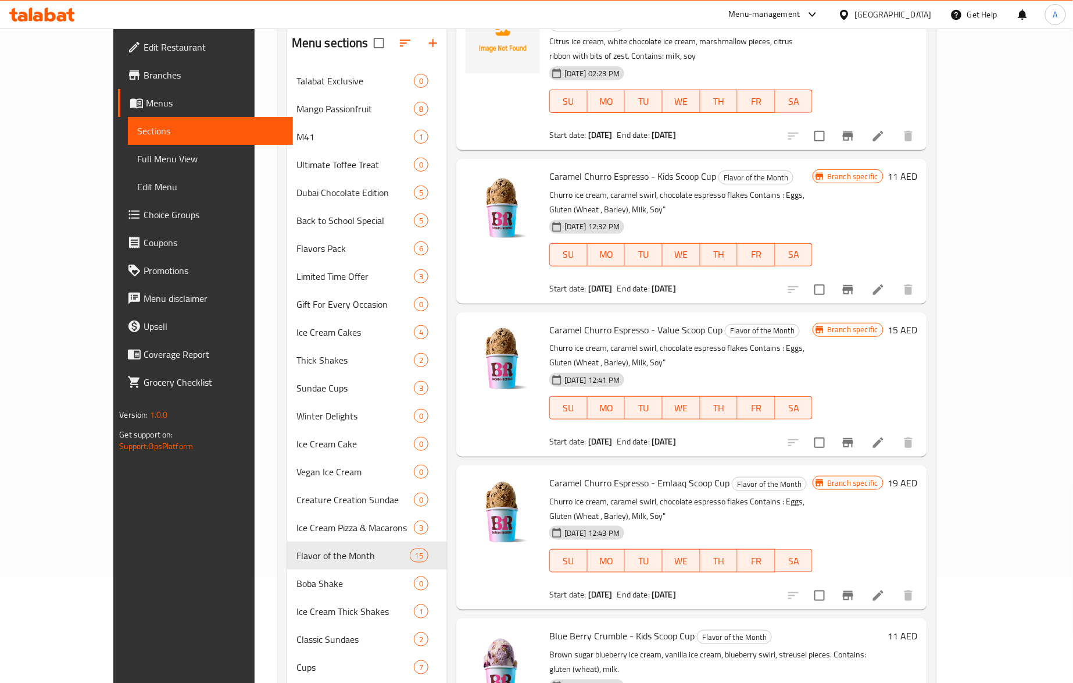
scroll to position [226, 0]
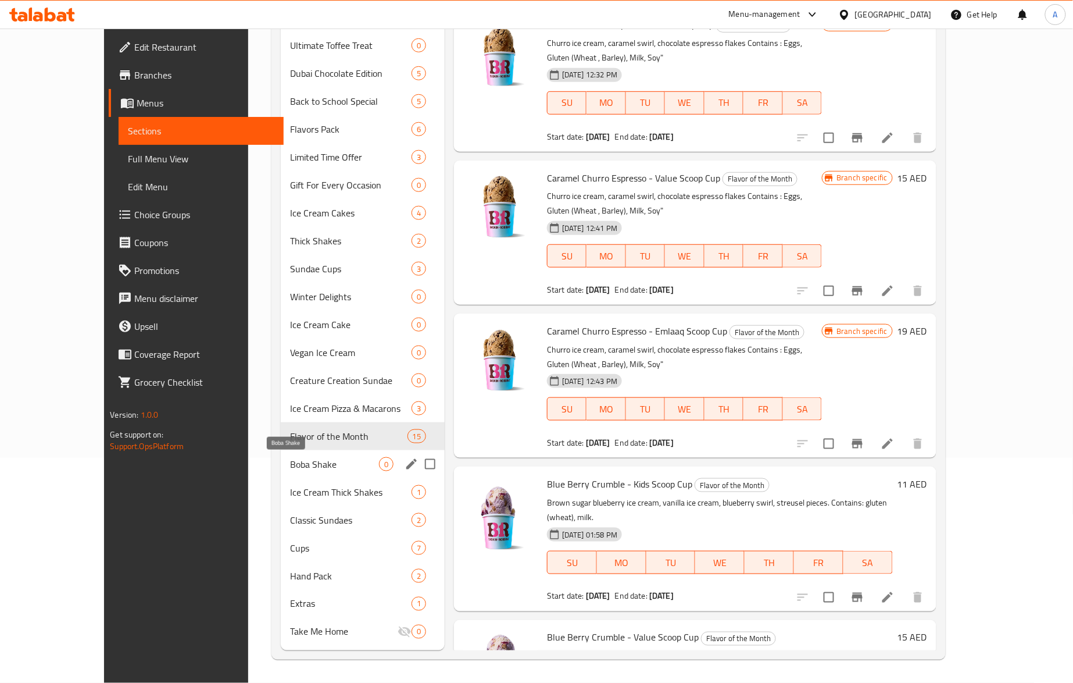
click at [317, 466] on span "Boba Shake" at bounding box center [334, 464] width 89 height 14
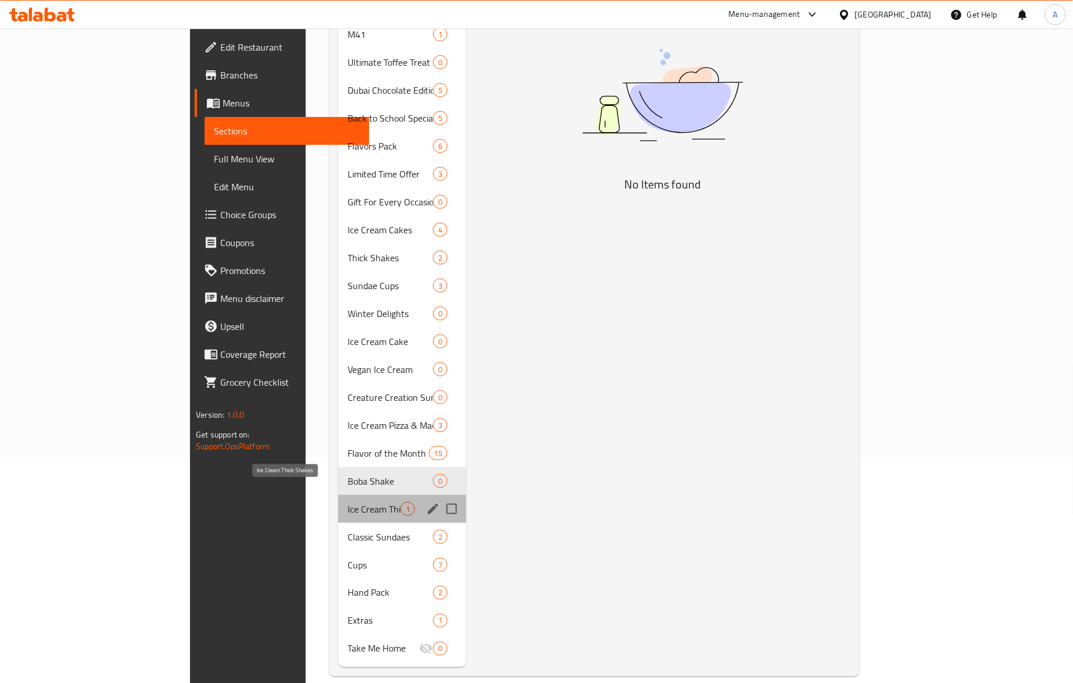
click at [348, 502] on span "Ice Cream Thick Shakes" at bounding box center [374, 509] width 53 height 14
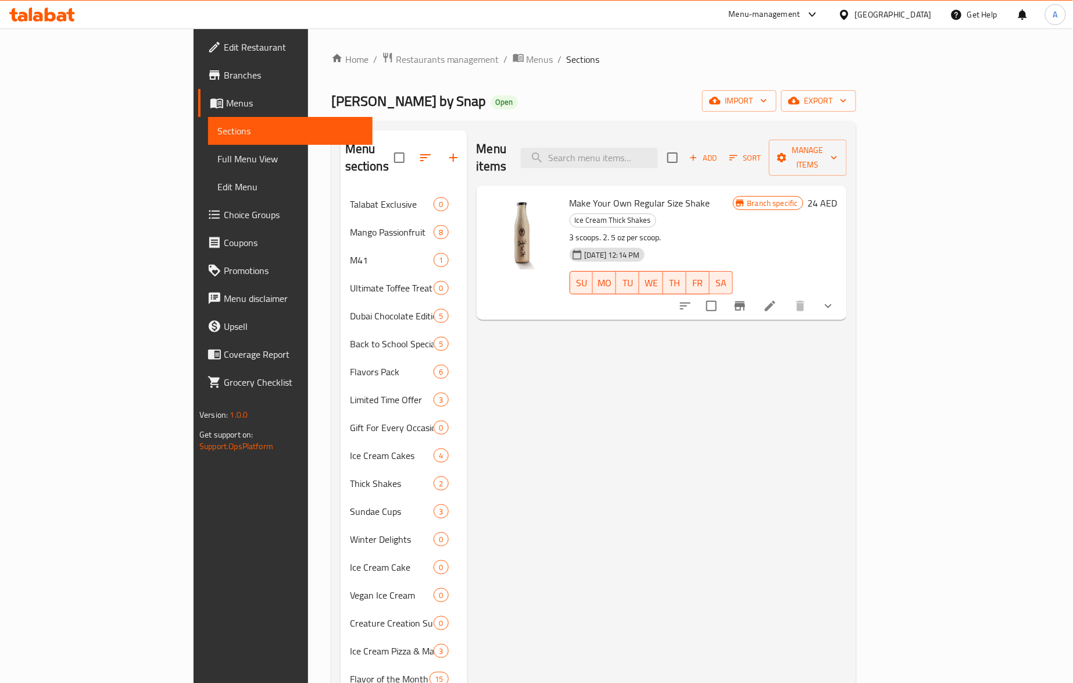
scroll to position [226, 0]
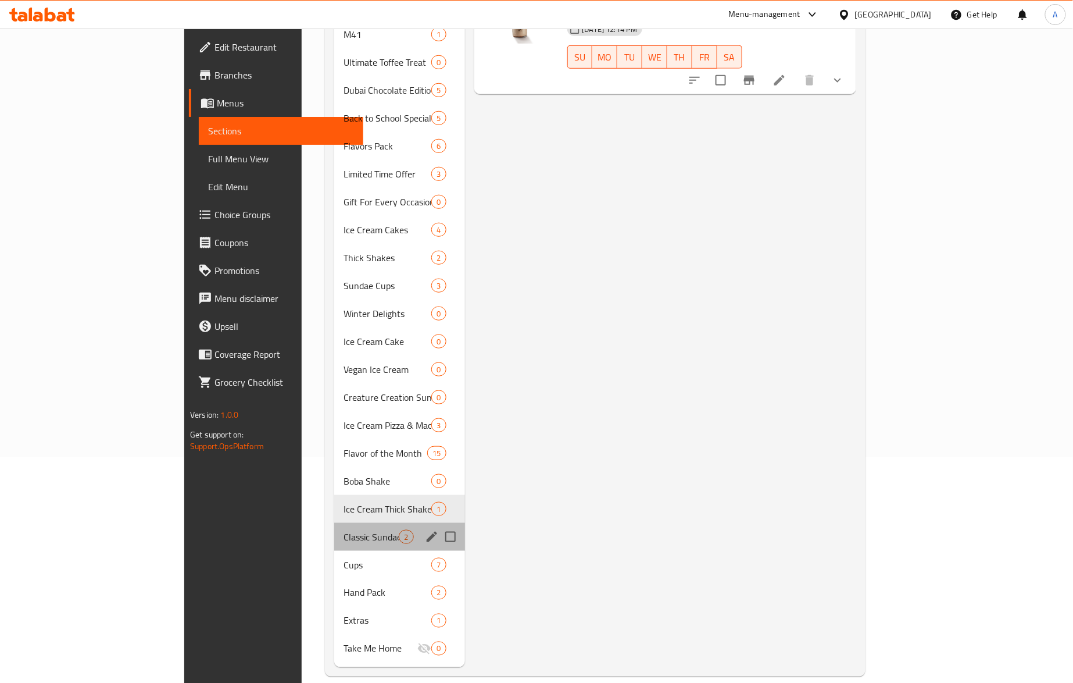
click at [334, 523] on div "Classic Sundaes 2" at bounding box center [399, 537] width 130 height 28
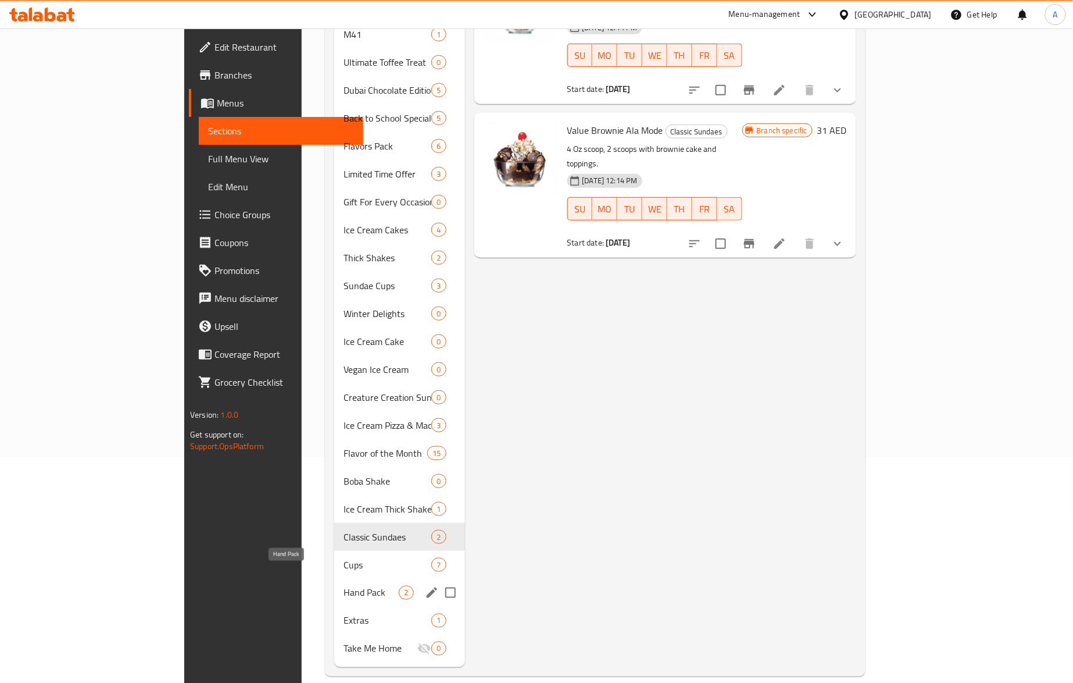
click at [344, 586] on span "Hand Pack" at bounding box center [371, 593] width 55 height 14
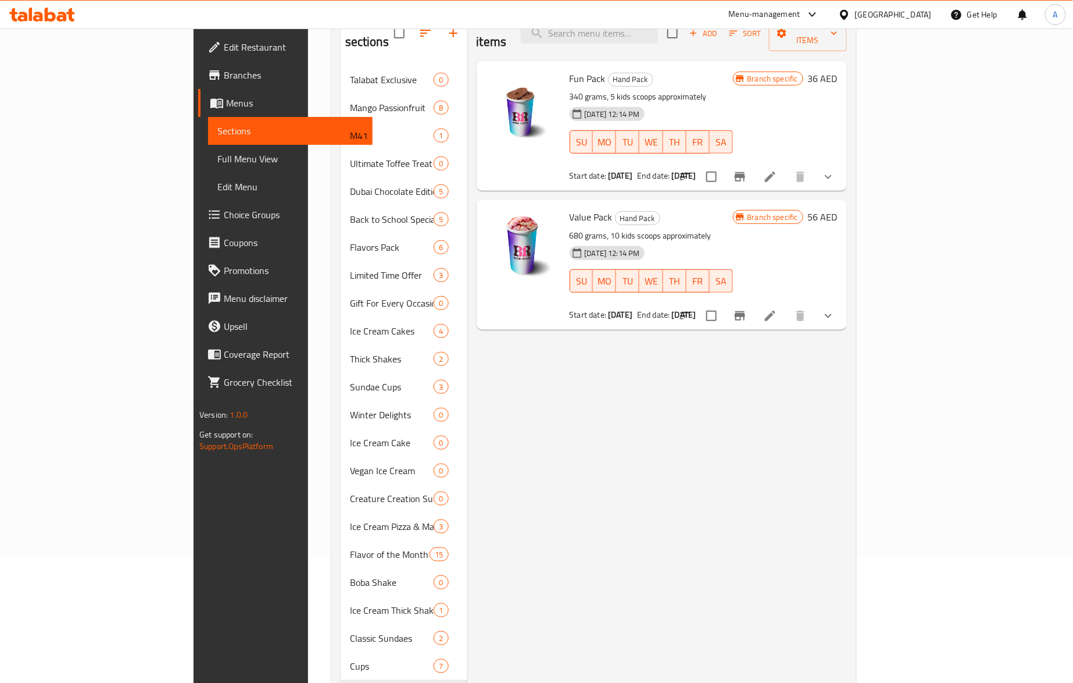
scroll to position [226, 0]
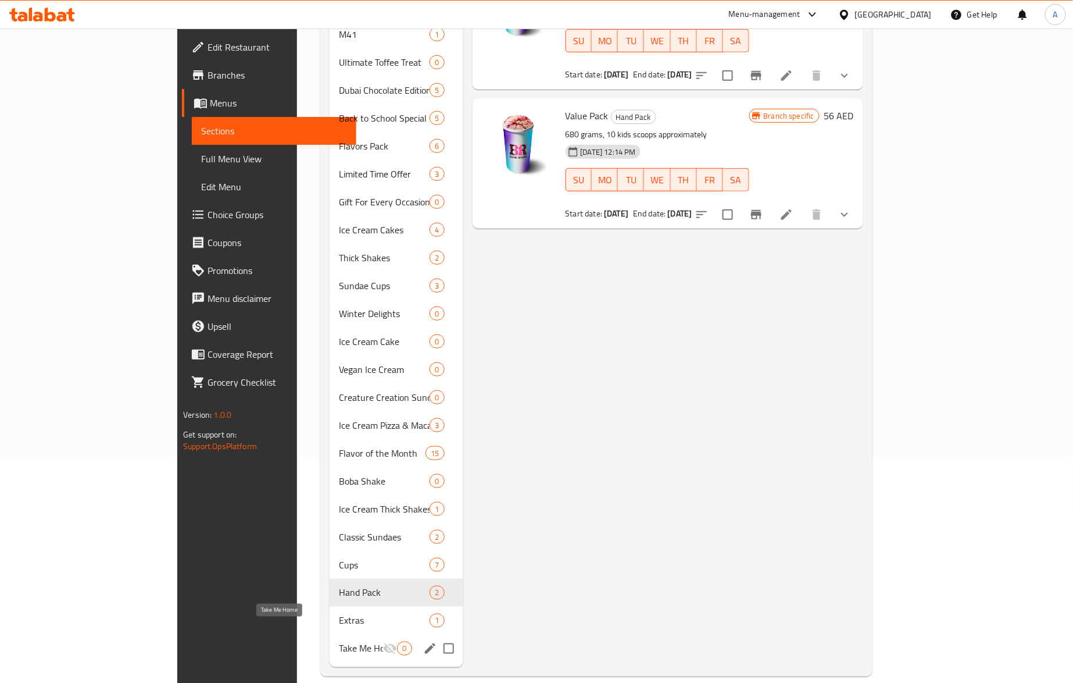
click at [339, 641] on span "Take Me Home" at bounding box center [361, 648] width 44 height 14
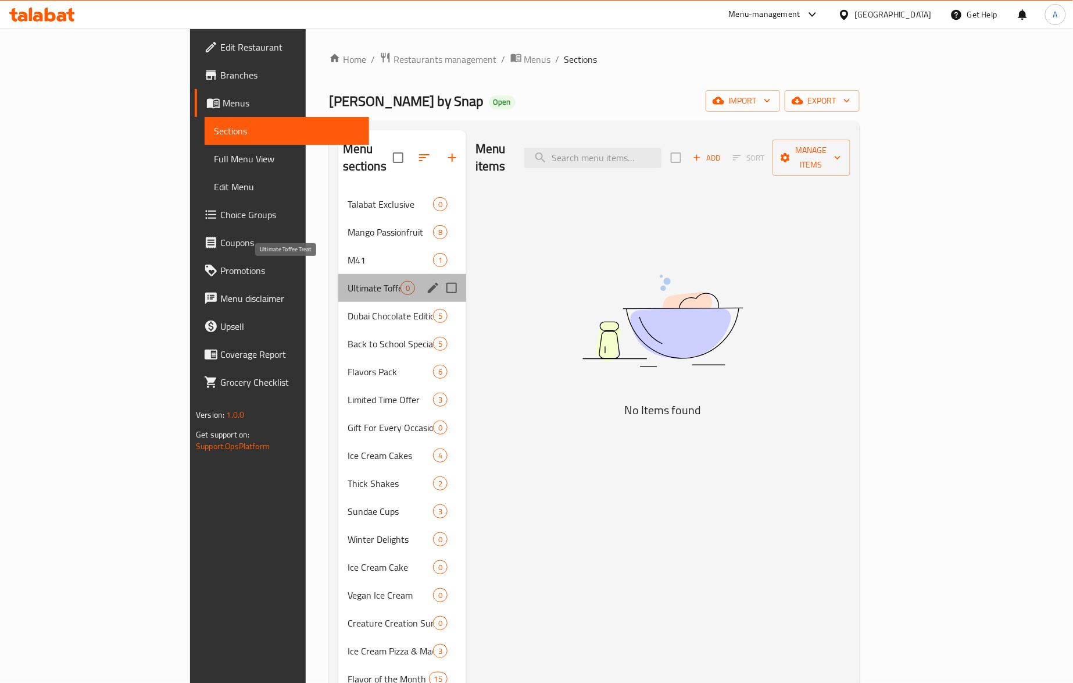
click at [348, 281] on span "Ultimate Toffee Treat" at bounding box center [374, 288] width 53 height 14
click at [348, 309] on span "Dubai Chocolate Edition" at bounding box center [374, 316] width 53 height 14
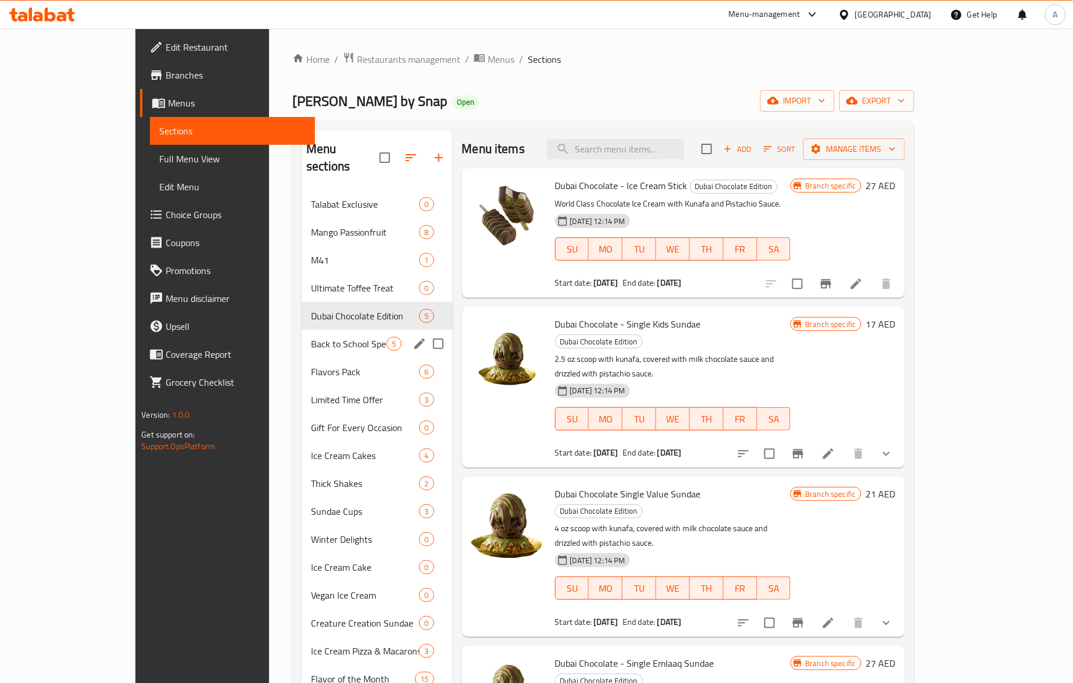
click at [302, 336] on div "Back to School Special 5" at bounding box center [377, 344] width 151 height 28
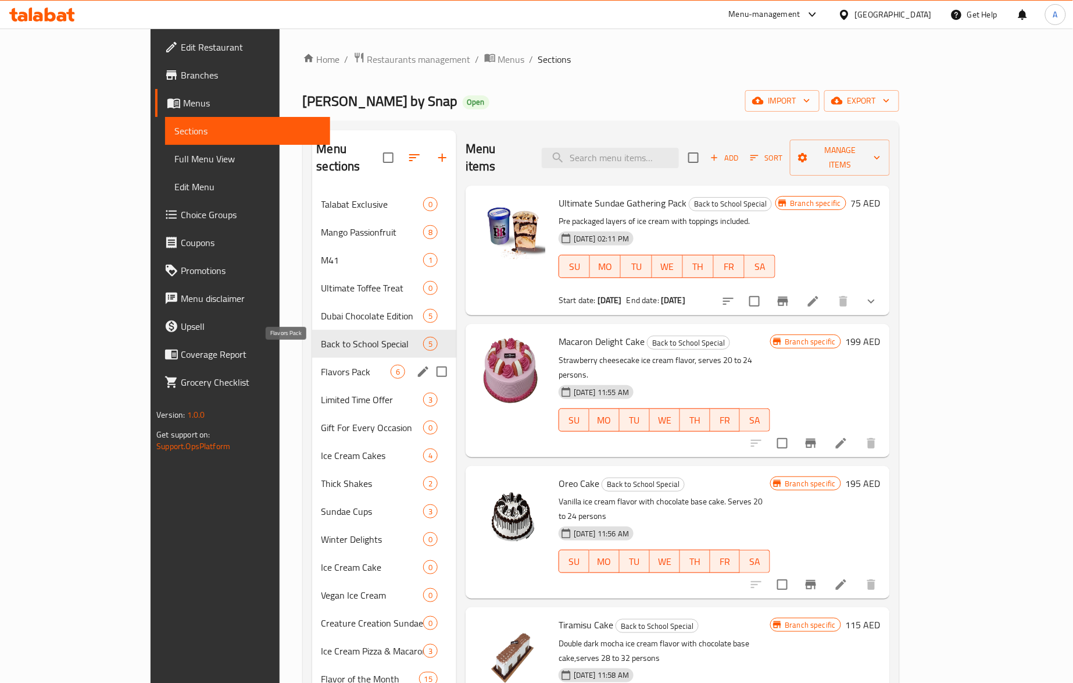
click at [322, 365] on span "Flavors Pack" at bounding box center [356, 372] width 69 height 14
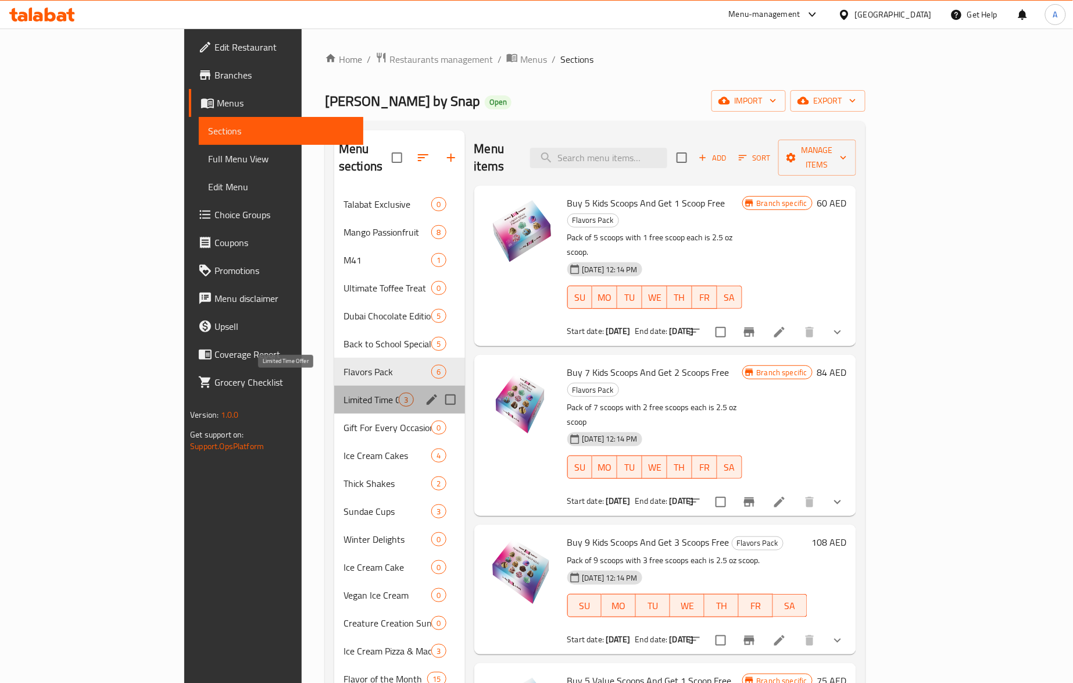
click at [344, 392] on span "Limited Time Offer" at bounding box center [371, 399] width 55 height 14
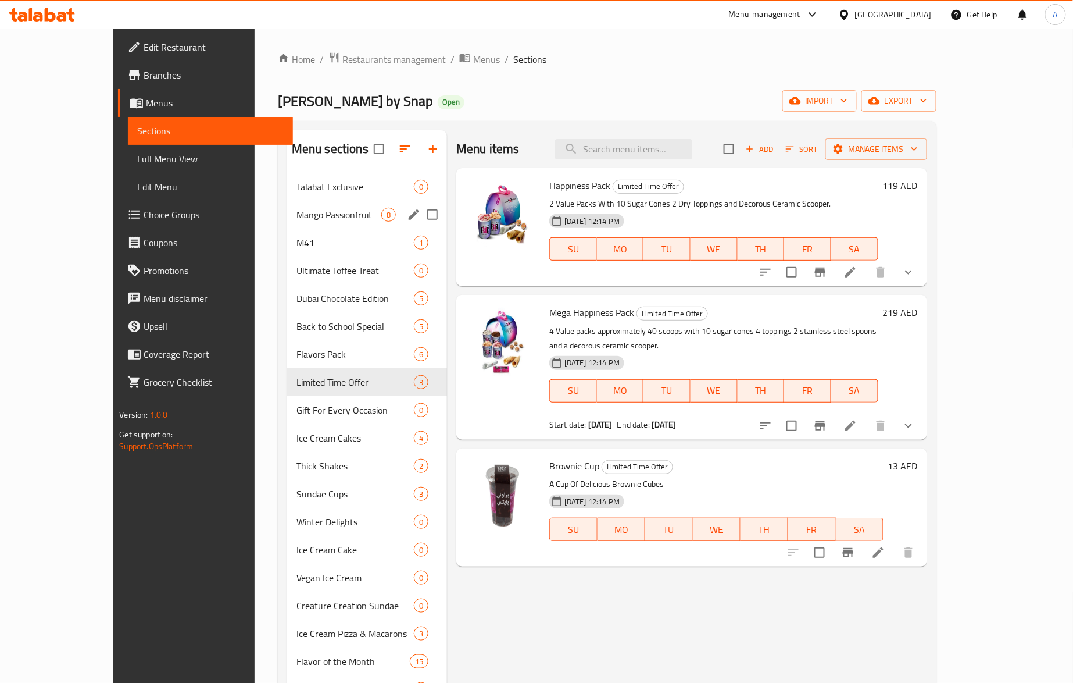
click at [305, 201] on div "Mango Passionfruit 8" at bounding box center [367, 215] width 160 height 28
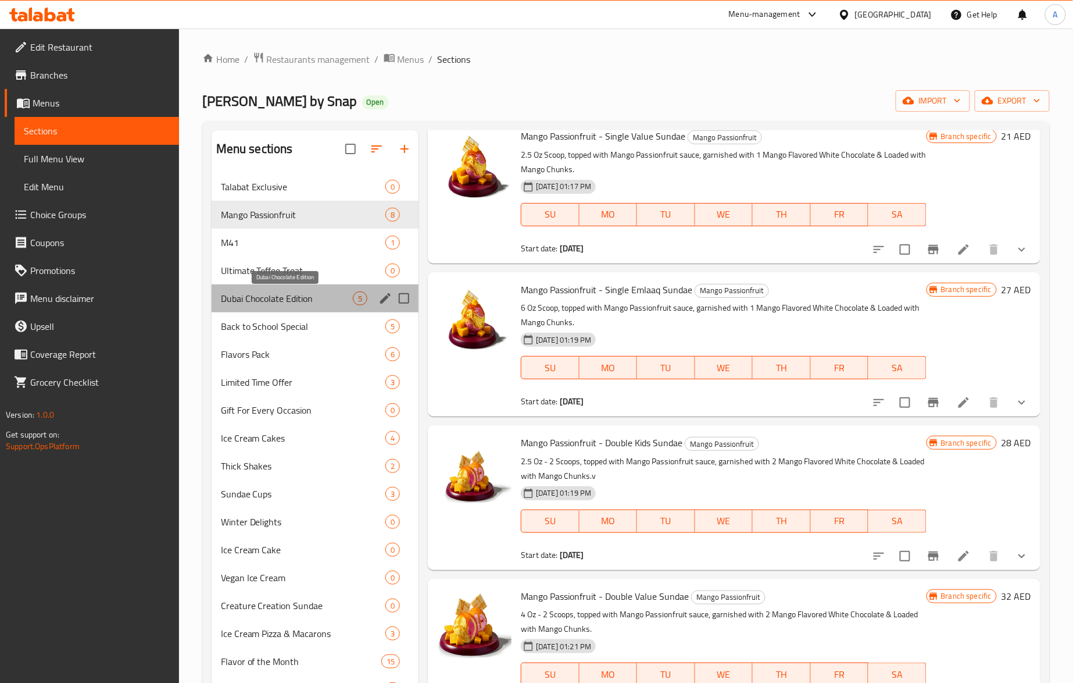
click at [287, 297] on span "Dubai Chocolate Edition" at bounding box center [287, 298] width 132 height 14
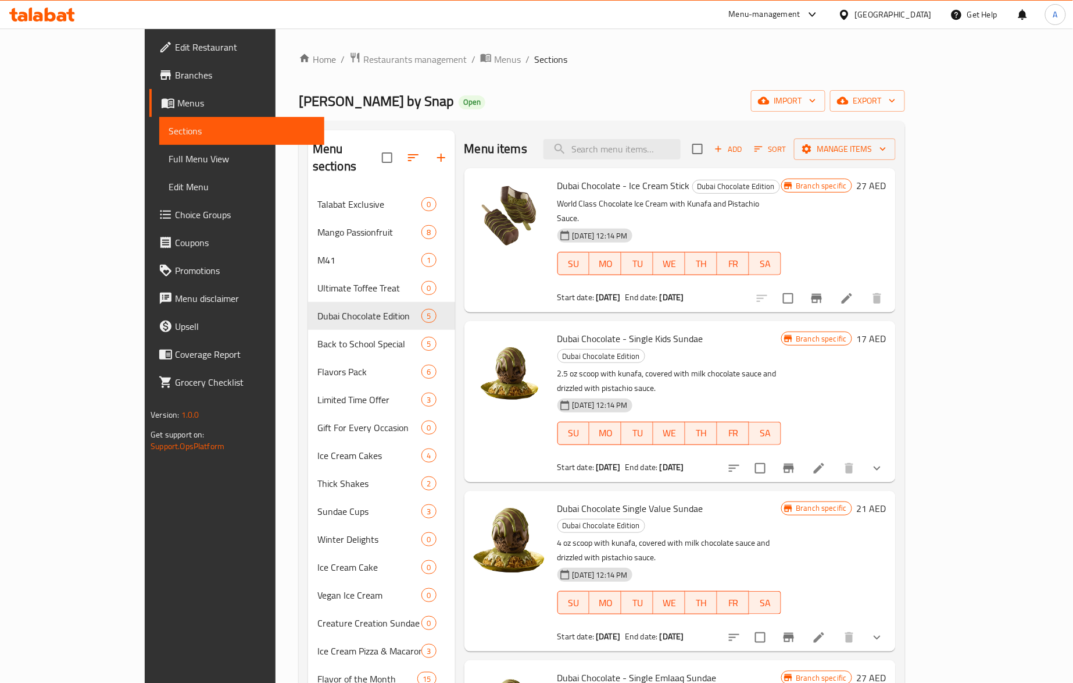
click at [824, 291] on icon "Branch-specific-item" at bounding box center [817, 298] width 14 height 14
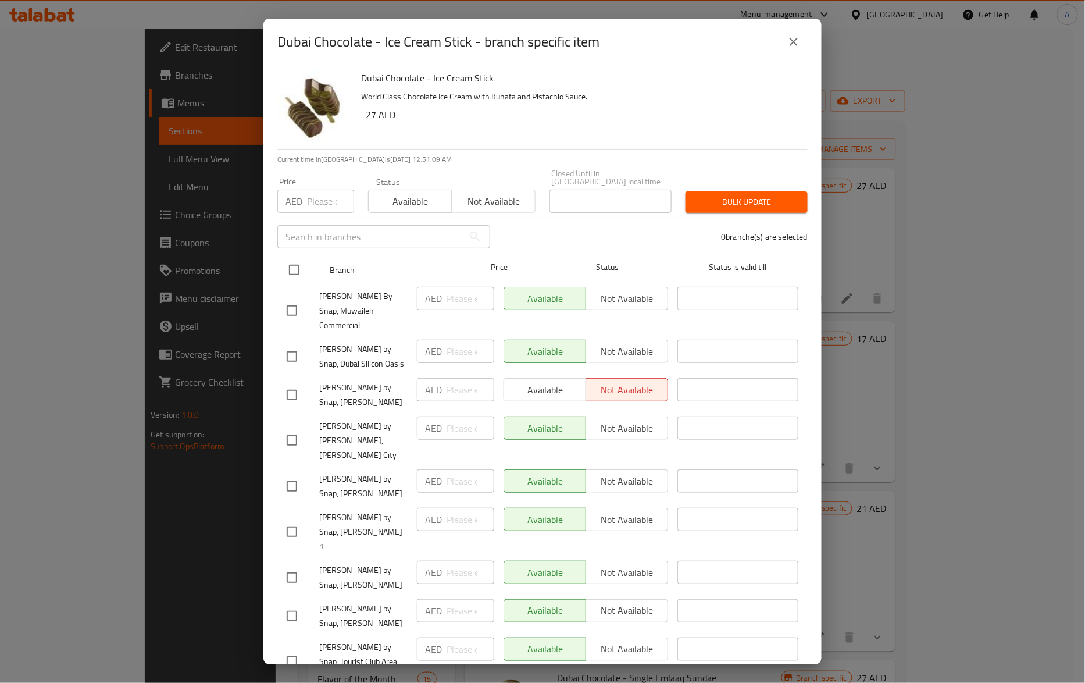
click at [303, 269] on input "checkbox" at bounding box center [294, 270] width 24 height 24
checkbox input "true"
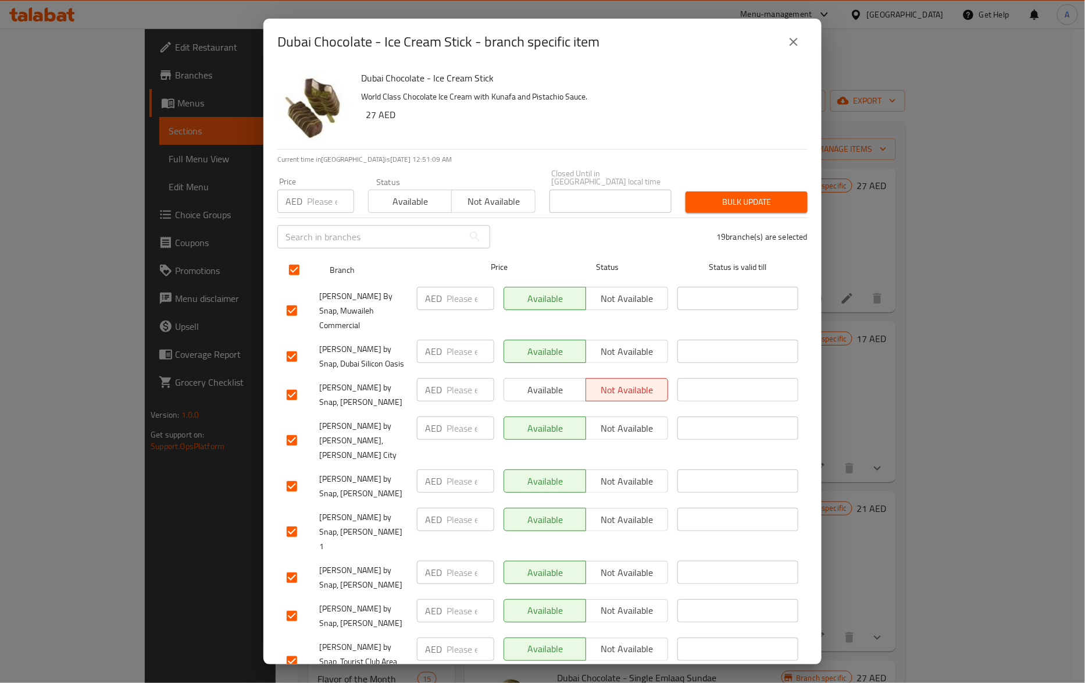
checkbox input "true"
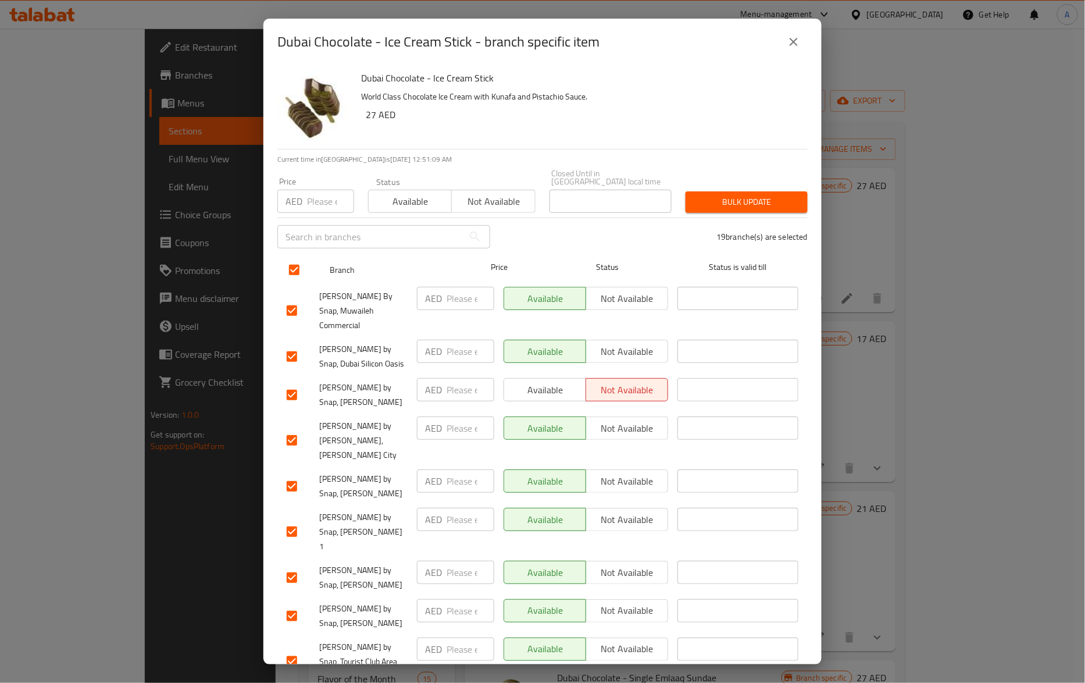
checkbox input "true"
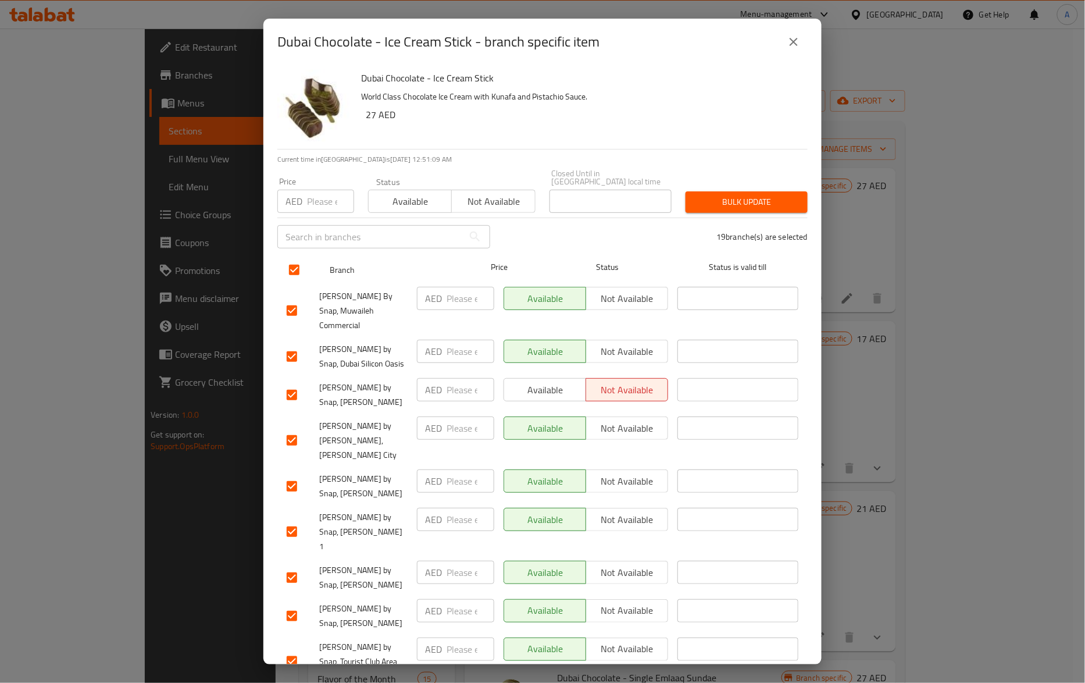
checkbox input "true"
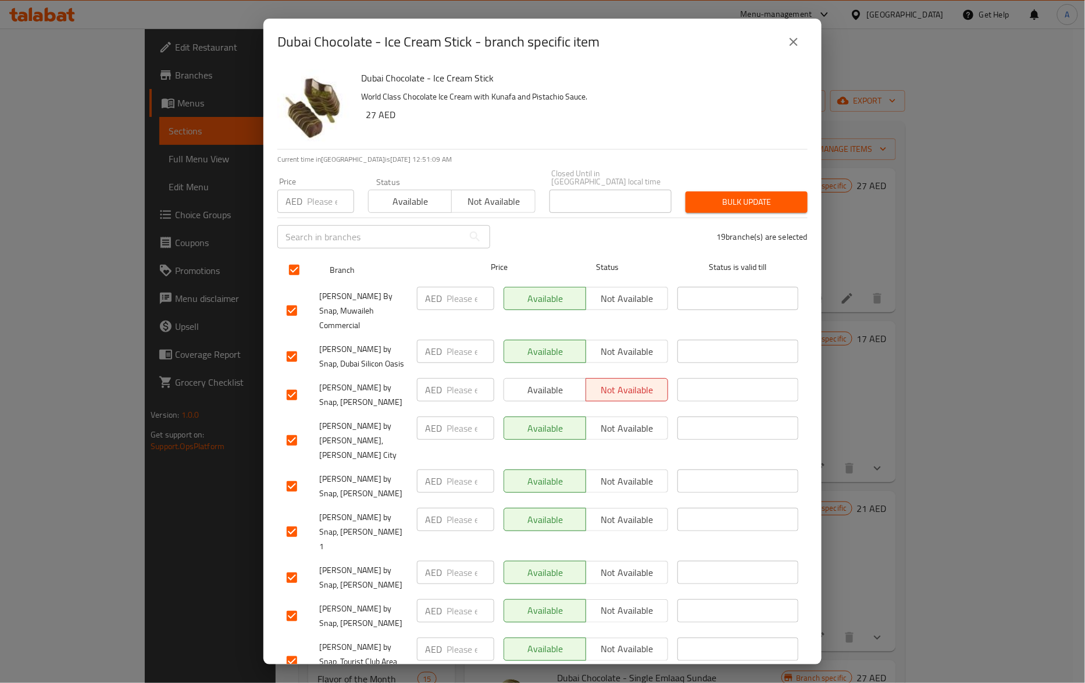
checkbox input "true"
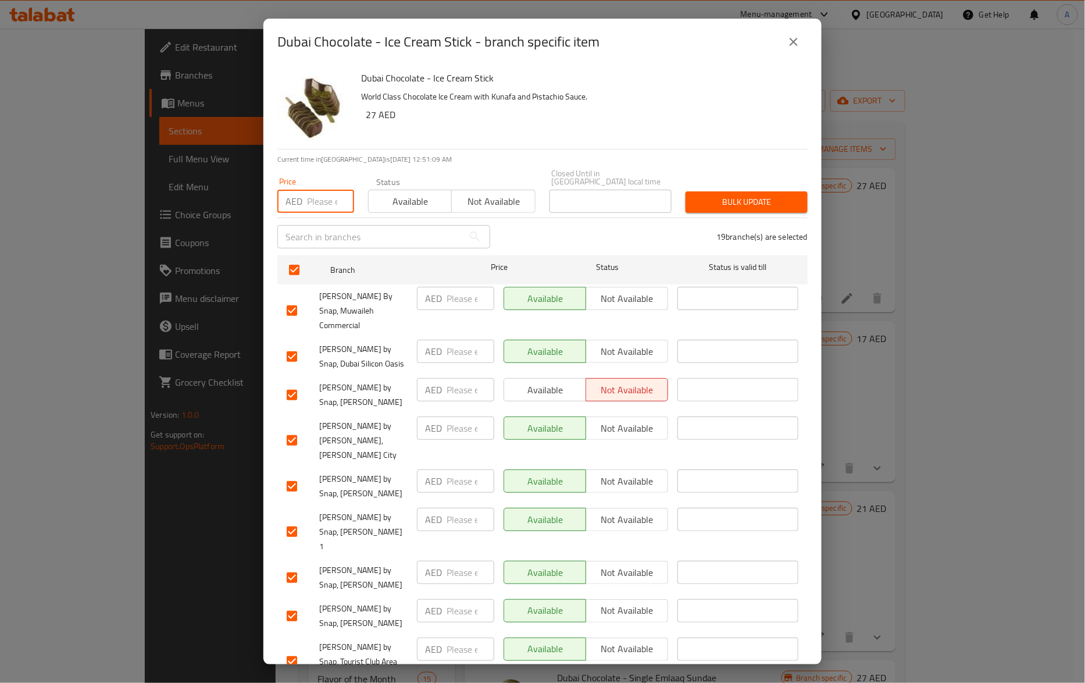
click at [317, 204] on input "number" at bounding box center [330, 201] width 47 height 23
paste input "29"
type input "29"
click at [773, 210] on button "Bulk update" at bounding box center [747, 202] width 122 height 22
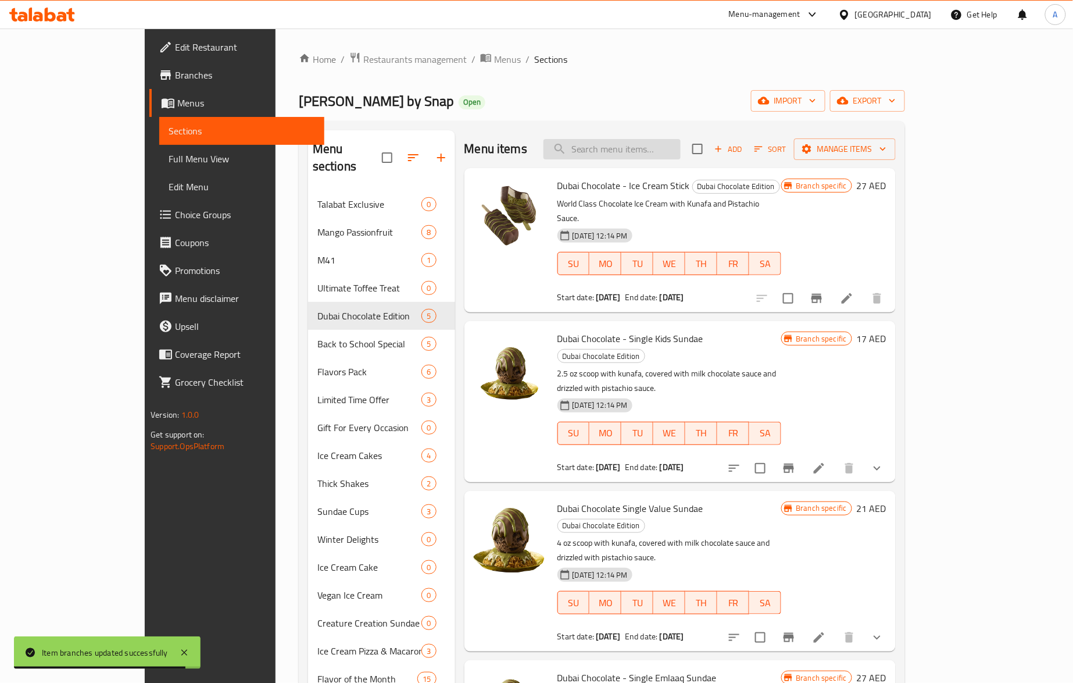
click at [678, 140] on input "search" at bounding box center [612, 149] width 137 height 20
paste input "Dubai Mini Chocolate Sticks Special Gifting Box"
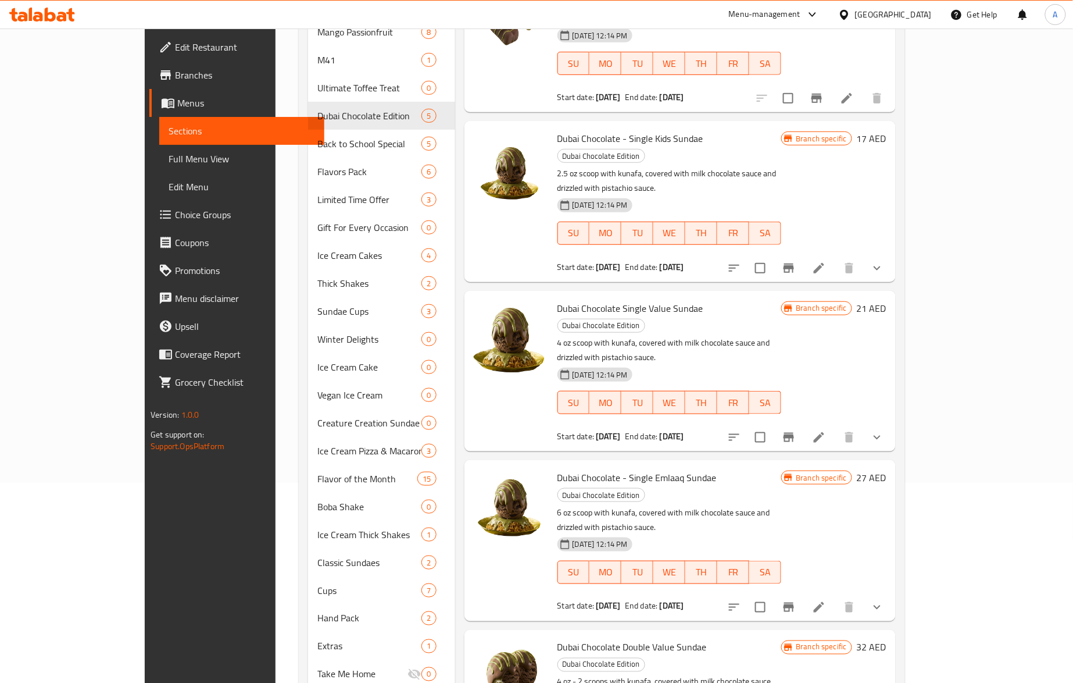
scroll to position [226, 0]
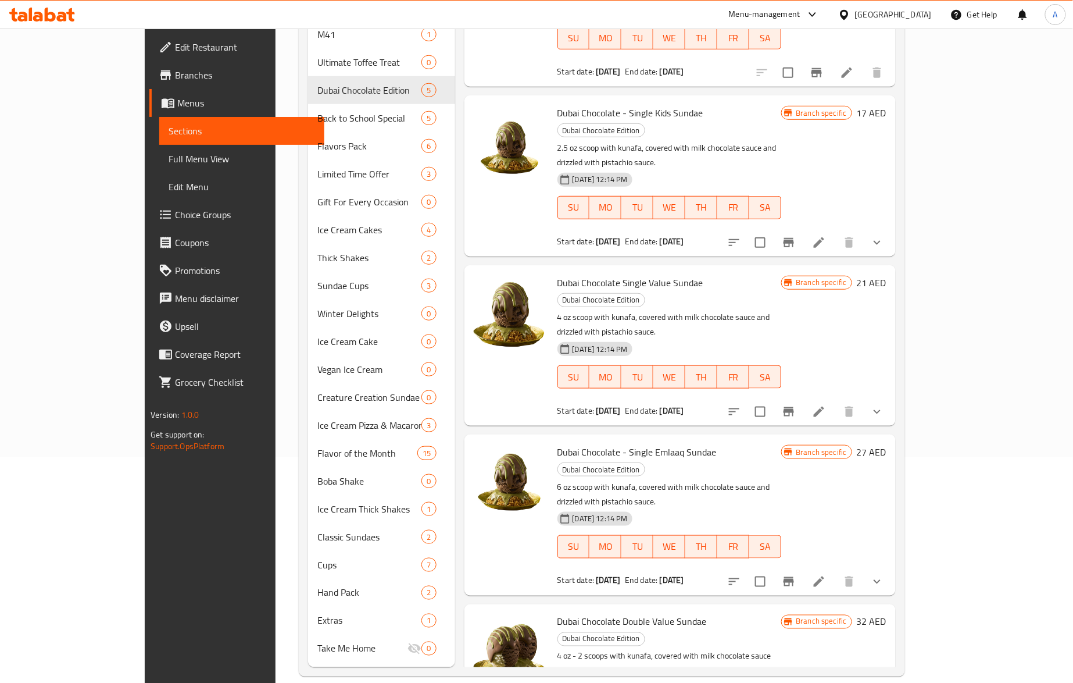
type input "[GEOGRAPHIC_DATA]"
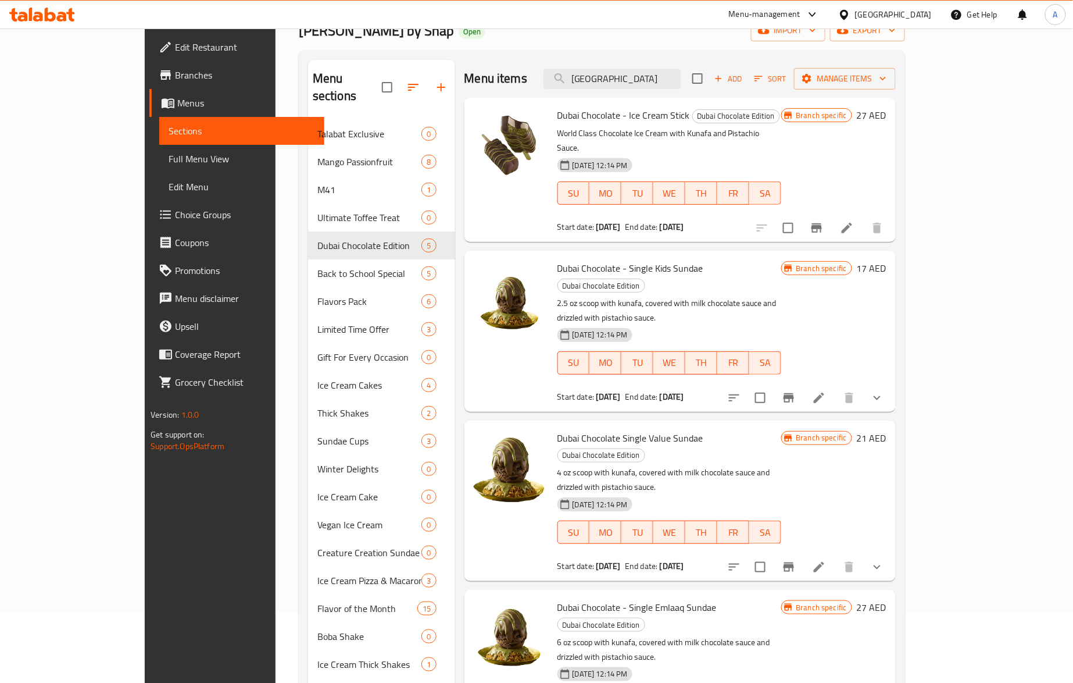
scroll to position [0, 0]
